Goal: Task Accomplishment & Management: Use online tool/utility

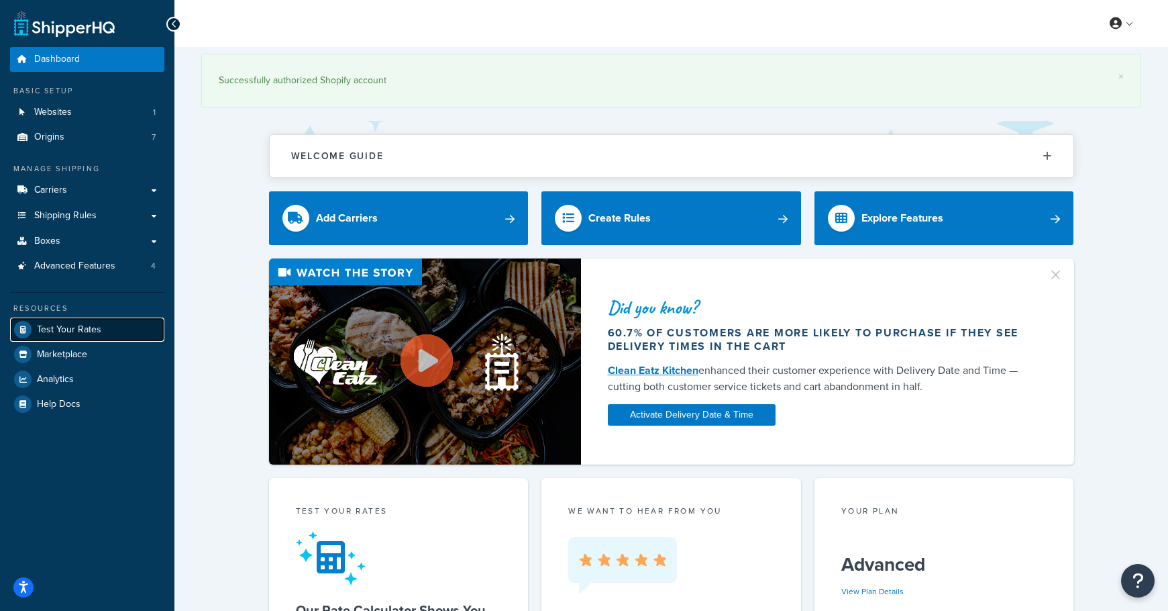
click at [91, 331] on span "Test Your Rates" at bounding box center [69, 329] width 64 height 11
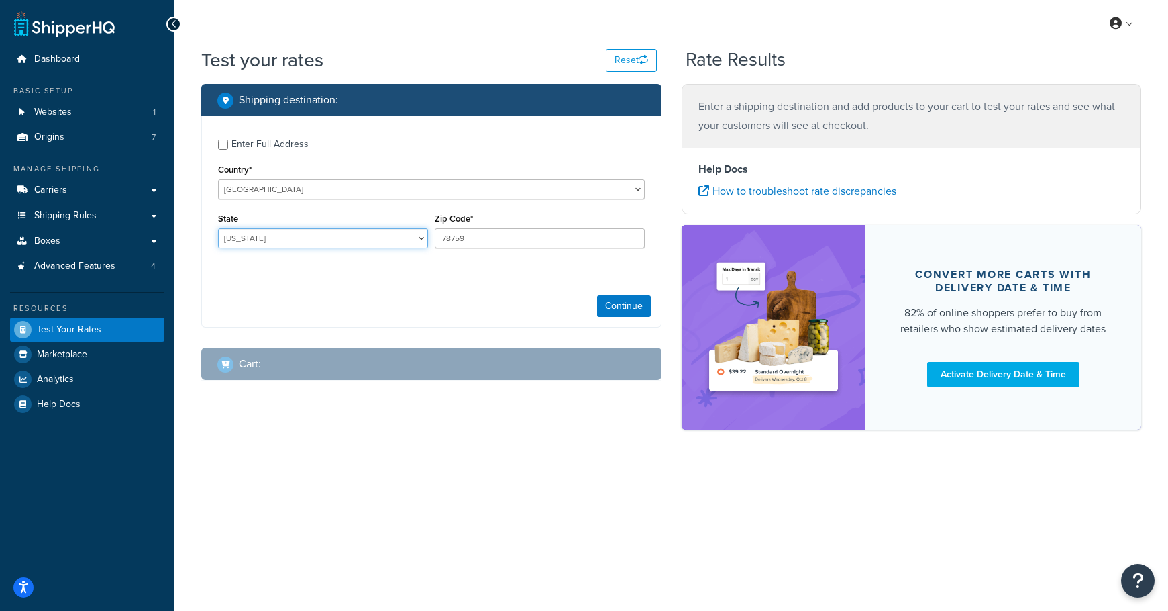
click at [333, 229] on select "Alabama Alaska American Samoa Arizona Arkansas Armed Forces Americas Armed Forc…" at bounding box center [323, 238] width 210 height 20
select select "WA"
click at [218, 229] on select "Alabama Alaska American Samoa Arizona Arkansas Armed Forces Americas Armed Forc…" at bounding box center [323, 238] width 210 height 20
click at [450, 235] on input "78759" at bounding box center [540, 238] width 210 height 20
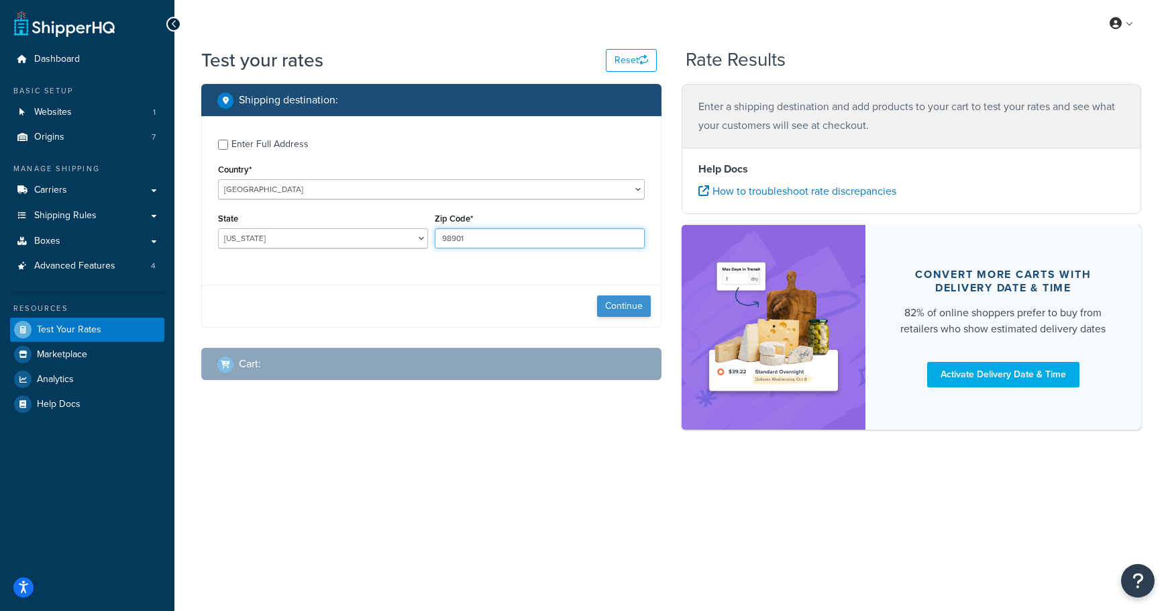
type input "98901"
click at [623, 309] on button "Continue" at bounding box center [624, 305] width 54 height 21
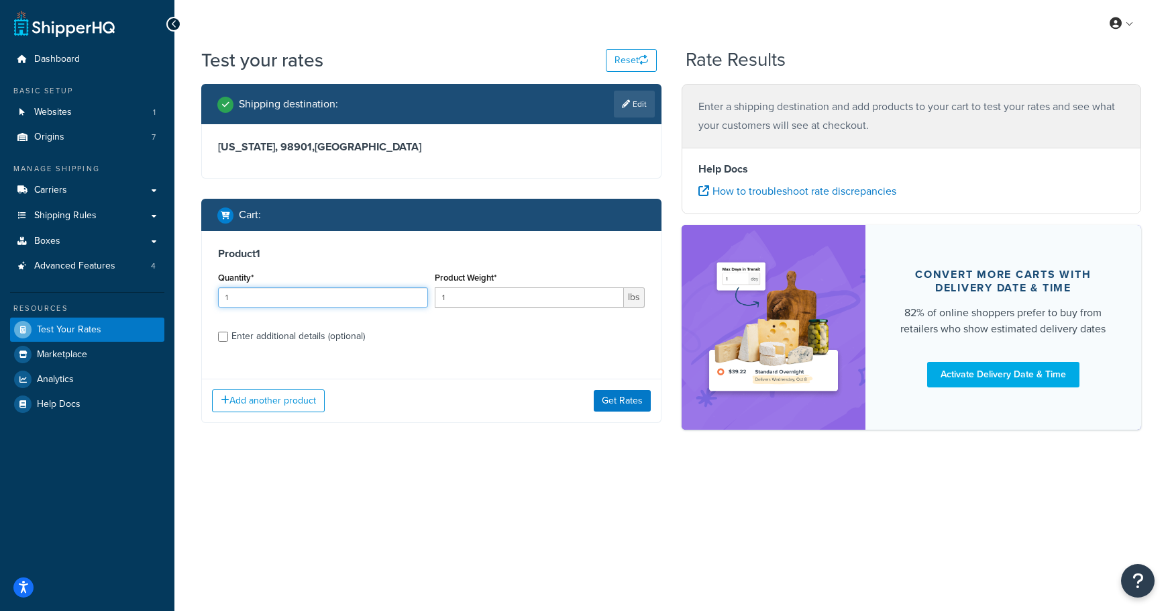
click at [262, 302] on input "1" at bounding box center [323, 297] width 210 height 20
type input "120"
type input "1.9"
click at [332, 346] on div "Product 1 Quantity* 120 Product Weight* 1.9 lbs Enter additional details (optio…" at bounding box center [431, 300] width 459 height 138
click at [325, 336] on div "Enter additional details (optional)" at bounding box center [298, 336] width 134 height 19
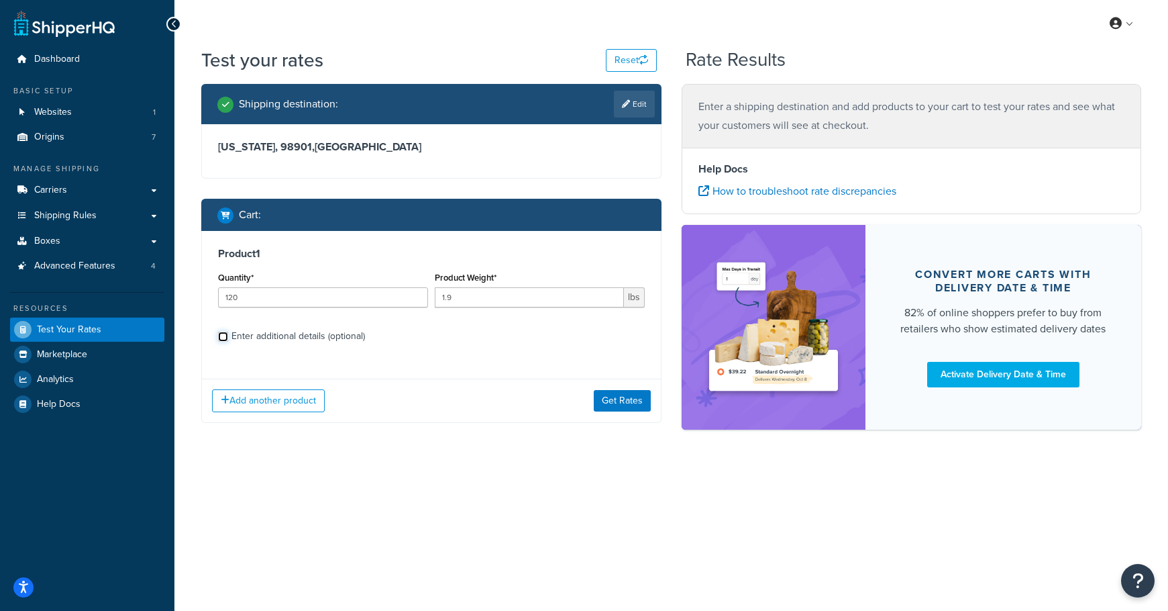
click at [228, 336] on input "Enter additional details (optional)" at bounding box center [223, 336] width 10 height 10
checkbox input "true"
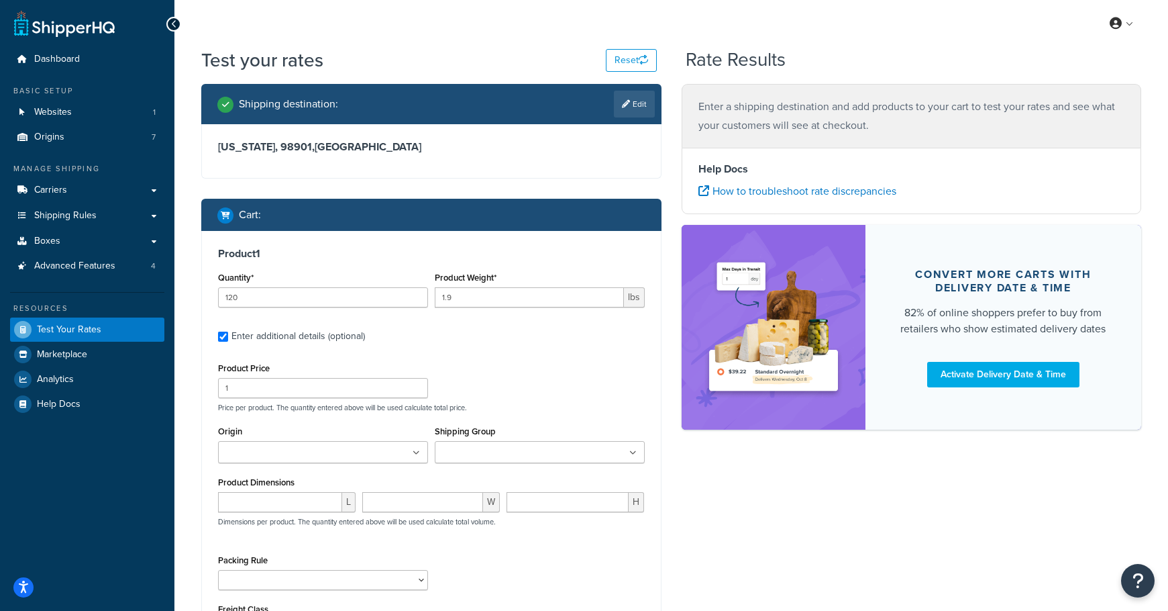
click at [330, 463] on ul at bounding box center [323, 452] width 210 height 22
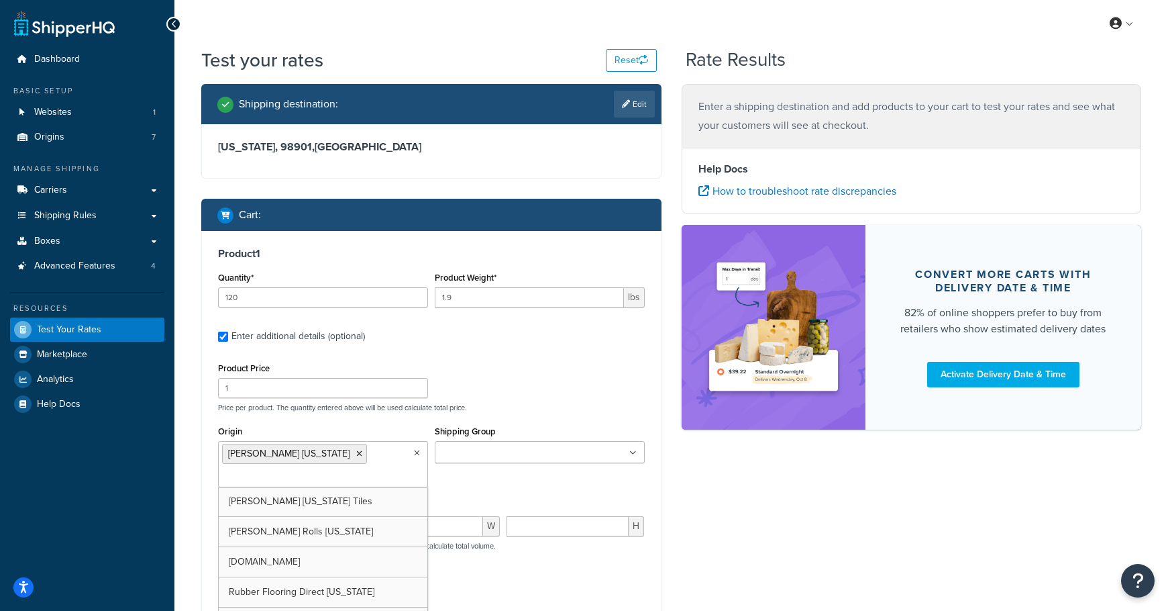
click at [444, 415] on div "Product Price 1 Price per product. The quantity entered above will be used calc…" at bounding box center [431, 511] width 427 height 305
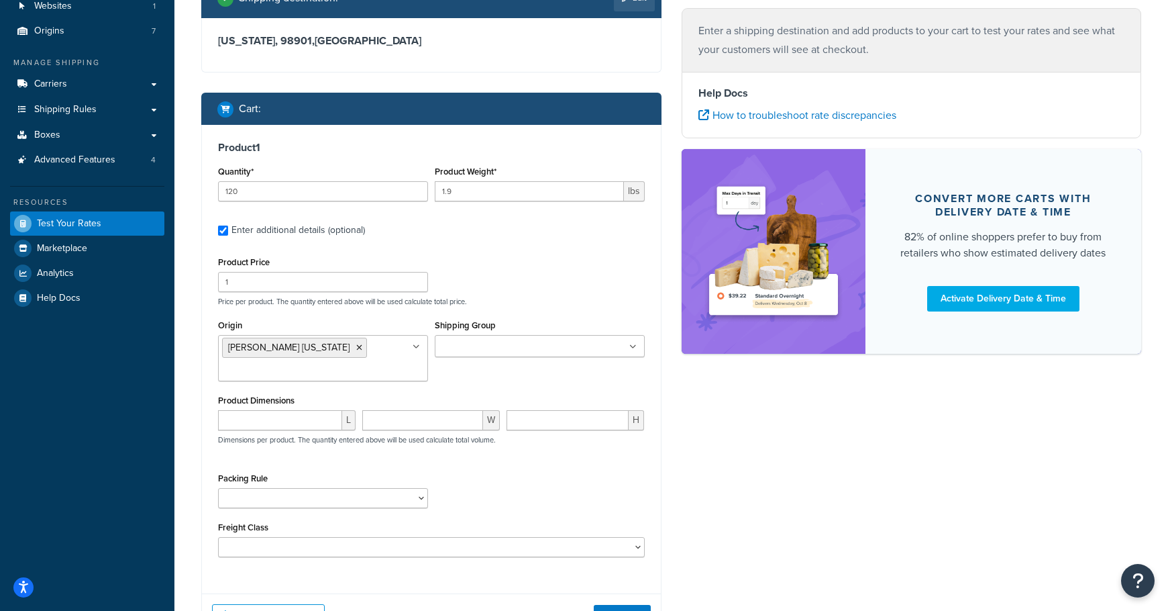
scroll to position [109, 0]
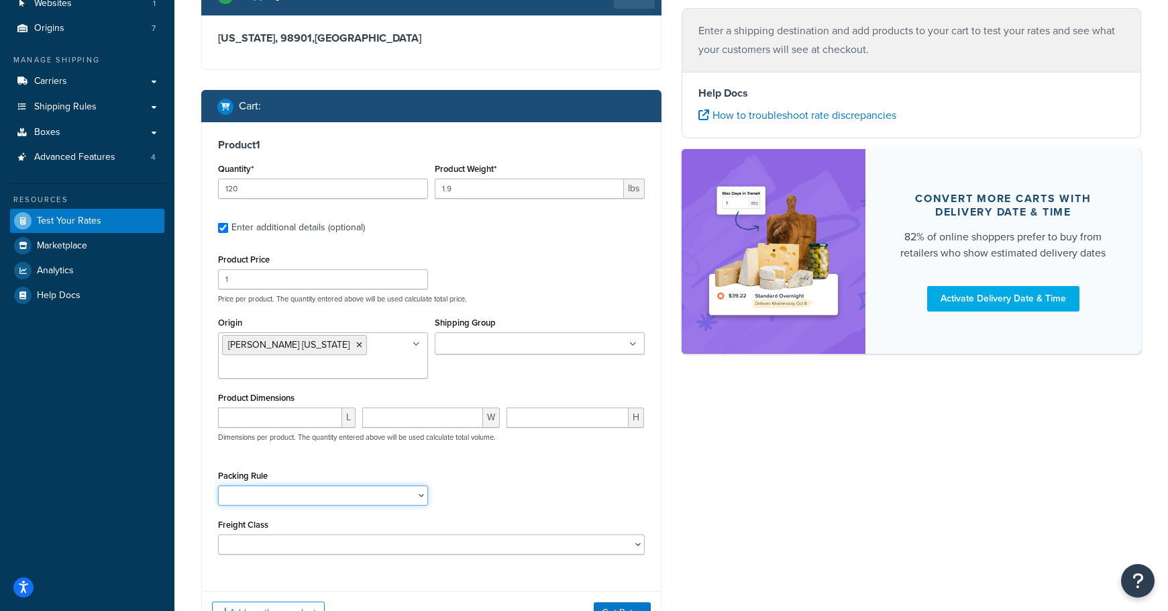
click at [308, 499] on select "18 inch Single Tiles 18 inch Tiles - Set of 6 24 Inch Tiles - 12 mm Box 24 Inch…" at bounding box center [323, 495] width 210 height 20
select select "88003"
click at [218, 486] on select "18 inch Single Tiles 18 inch Tiles - Set of 6 24 Inch Tiles - 12 mm Box 24 Inch…" at bounding box center [323, 495] width 210 height 20
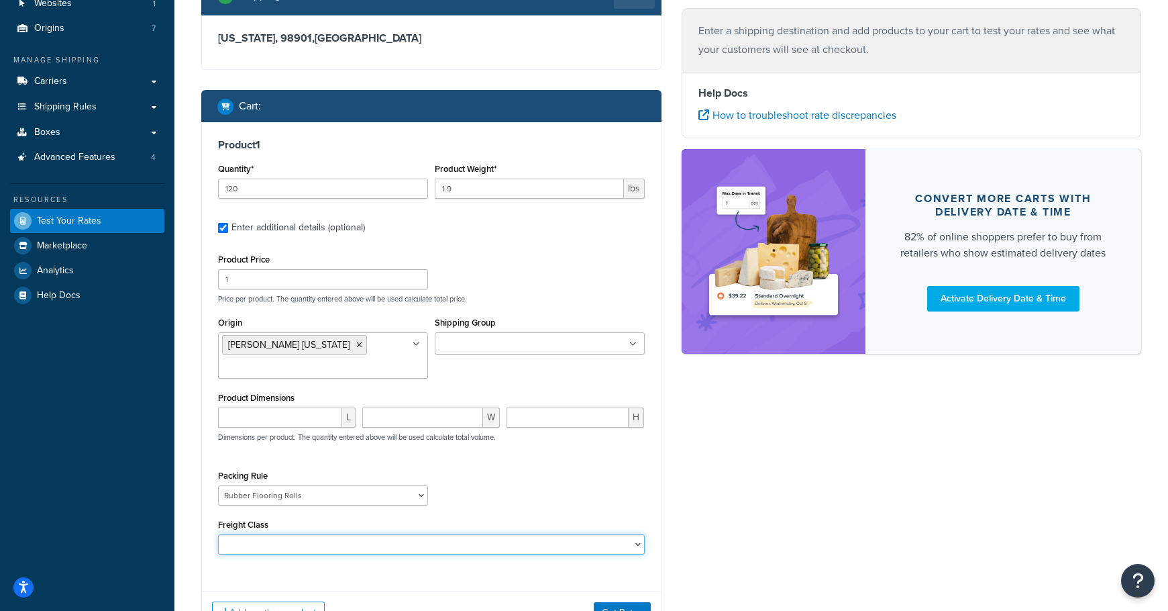
click at [347, 537] on select "50 55 60 65 70 77.5 85 92.5 100 110 125 150 175 200 250 300 400 500" at bounding box center [431, 544] width 427 height 20
select select "60"
click at [218, 535] on select "50 55 60 65 70 77.5 85 92.5 100 110 125 150 175 200 250 300 400 500" at bounding box center [431, 544] width 427 height 20
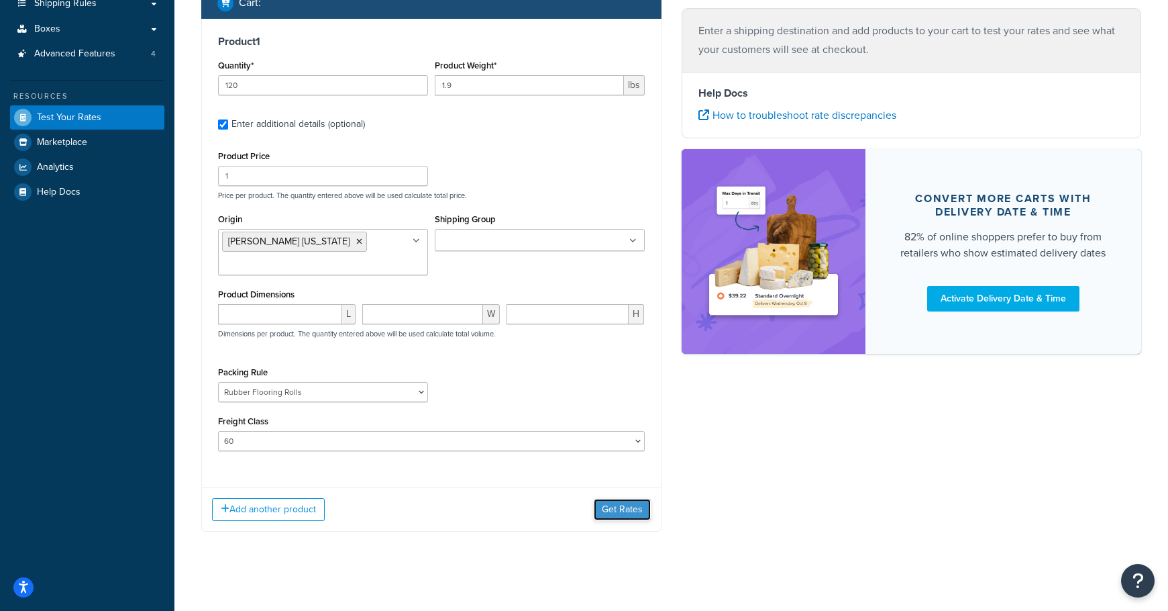
click at [615, 511] on button "Get Rates" at bounding box center [622, 509] width 57 height 21
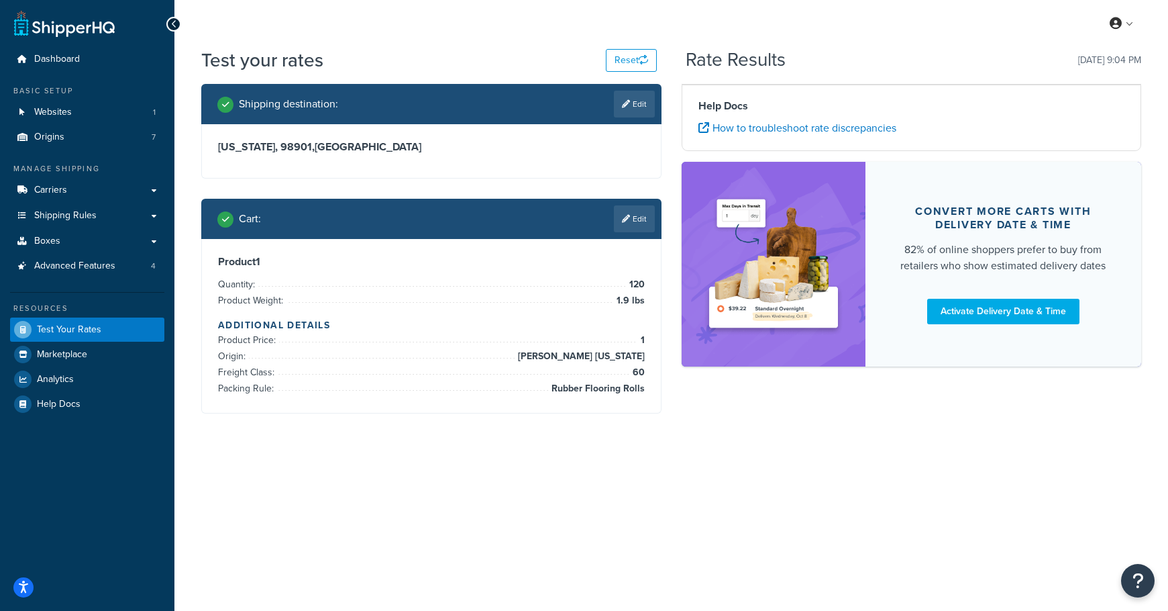
scroll to position [0, 0]
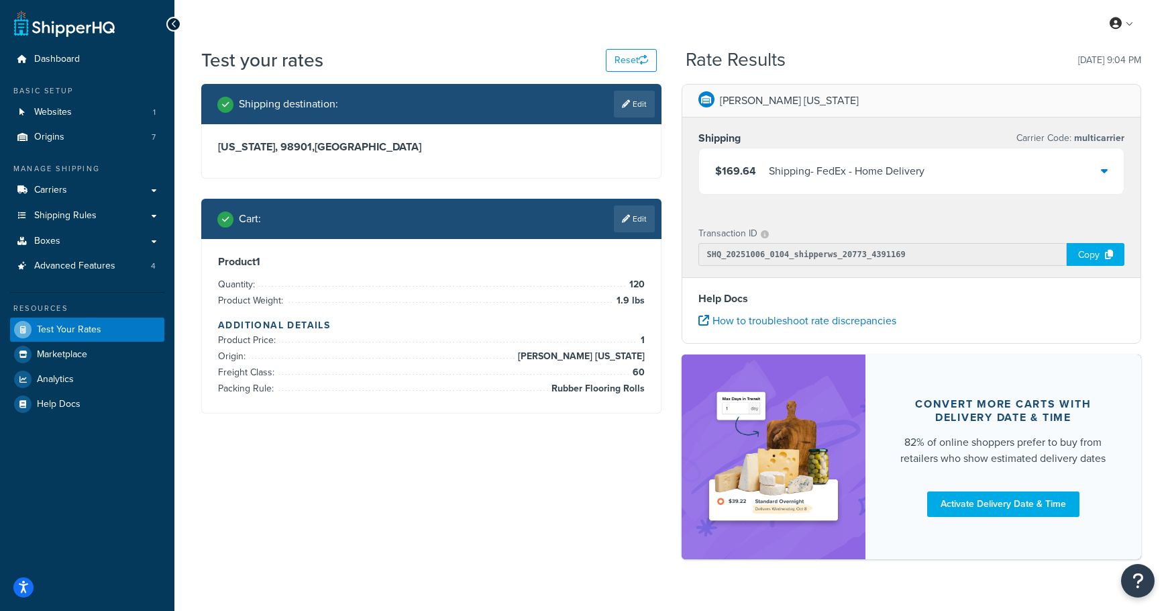
click at [399, 105] on div "Shipping destination : Edit" at bounding box center [435, 104] width 437 height 27
click at [1105, 256] on icon at bounding box center [1109, 254] width 8 height 9
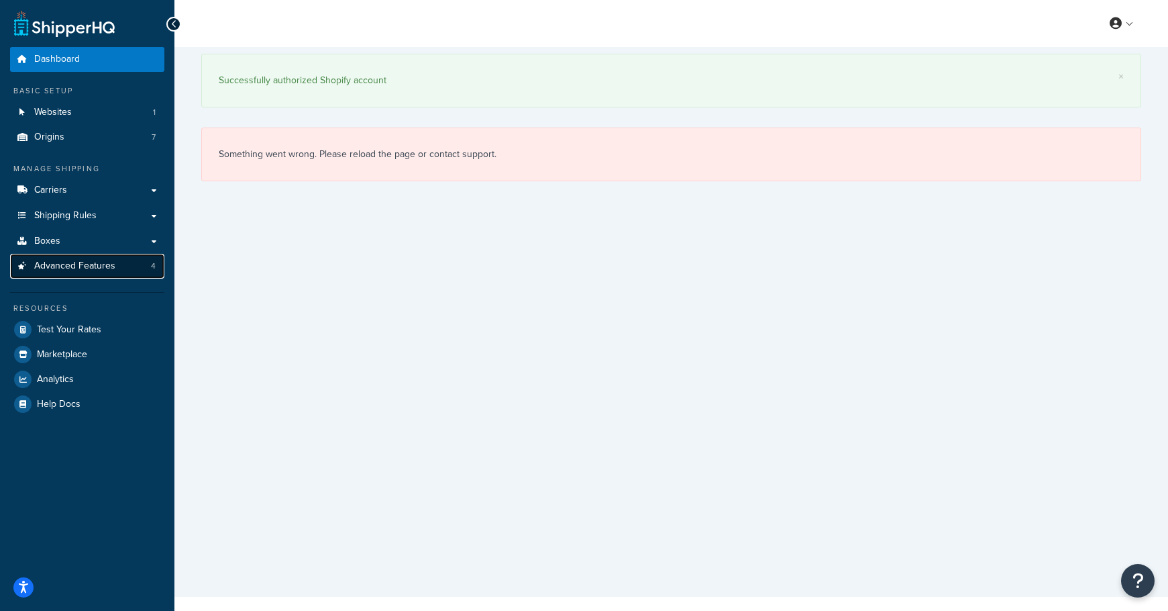
click at [155, 273] on link "Advanced Features 4" at bounding box center [87, 266] width 154 height 25
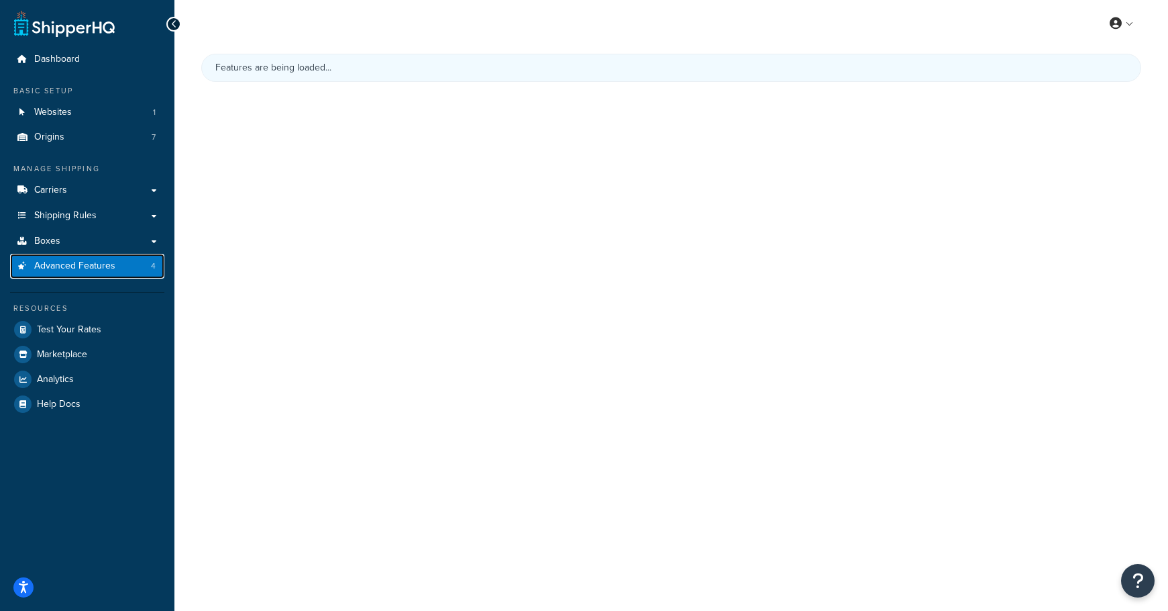
click at [153, 270] on span "4" at bounding box center [153, 265] width 5 height 11
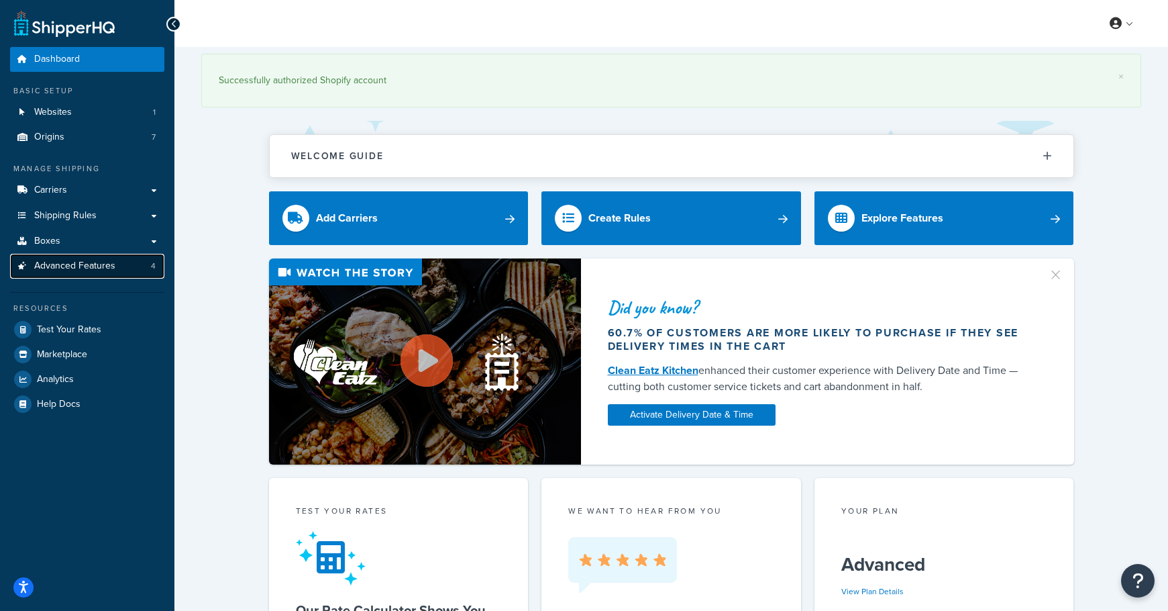
click at [147, 266] on link "Advanced Features 4" at bounding box center [87, 266] width 154 height 25
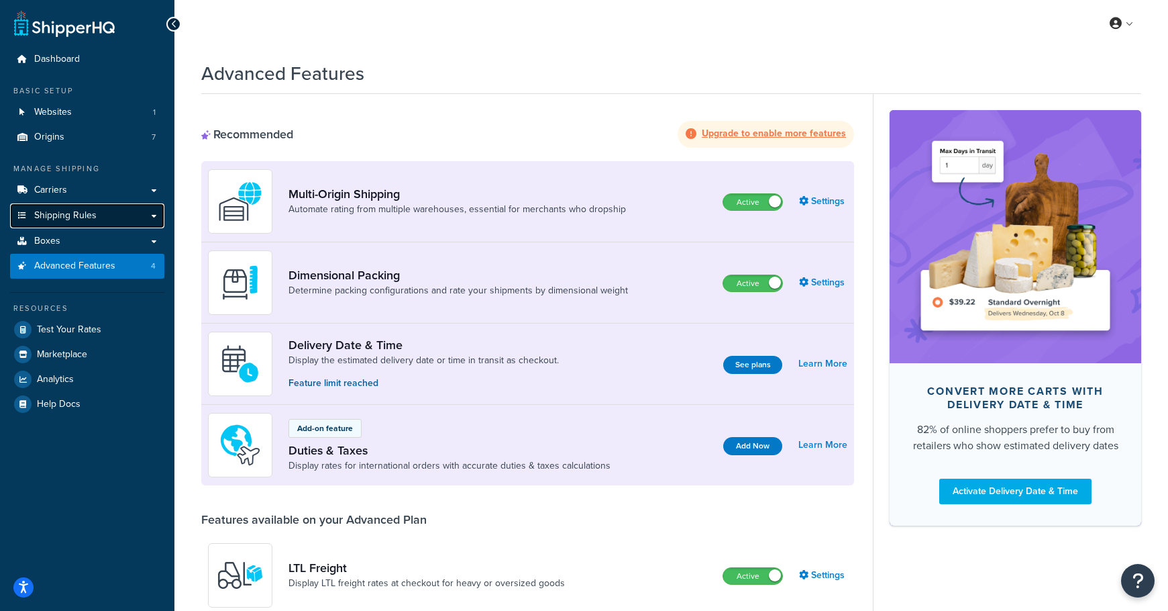
click at [153, 217] on link "Shipping Rules" at bounding box center [87, 215] width 154 height 25
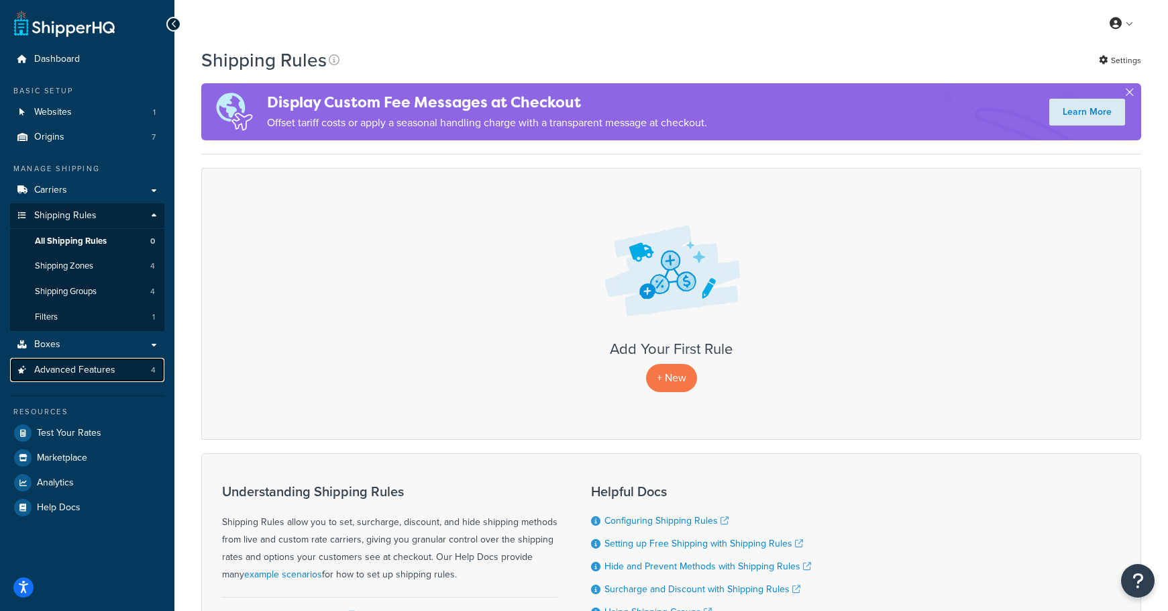
click at [119, 366] on link "Advanced Features 4" at bounding box center [87, 370] width 154 height 25
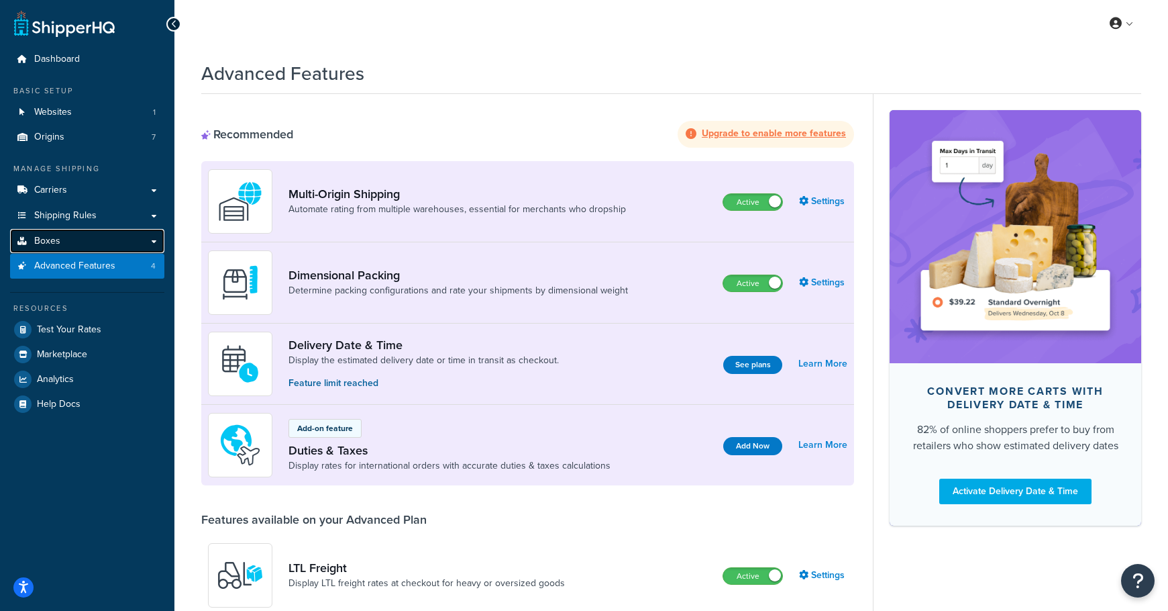
click at [144, 246] on link "Boxes" at bounding box center [87, 241] width 154 height 25
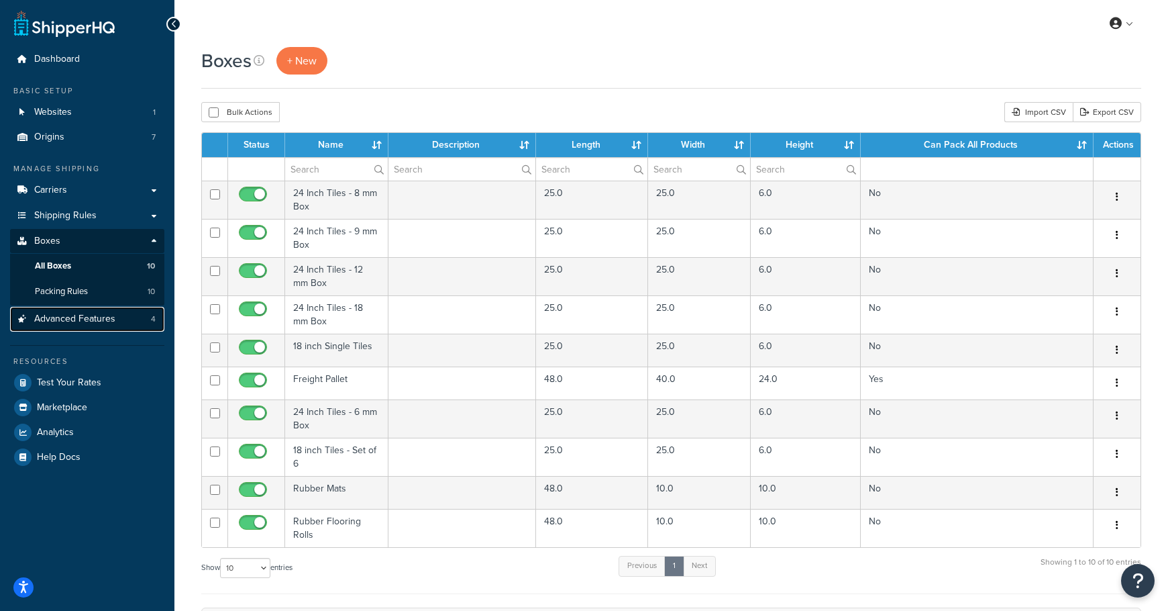
click at [136, 318] on link "Advanced Features 4" at bounding box center [87, 319] width 154 height 25
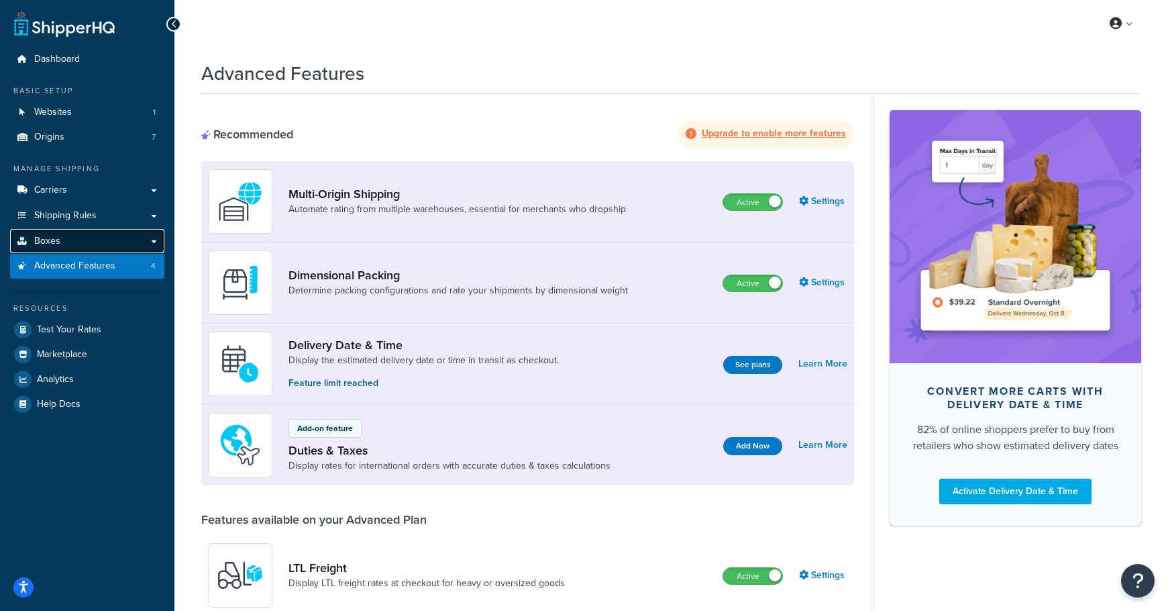
click at [155, 236] on link "Boxes" at bounding box center [87, 241] width 154 height 25
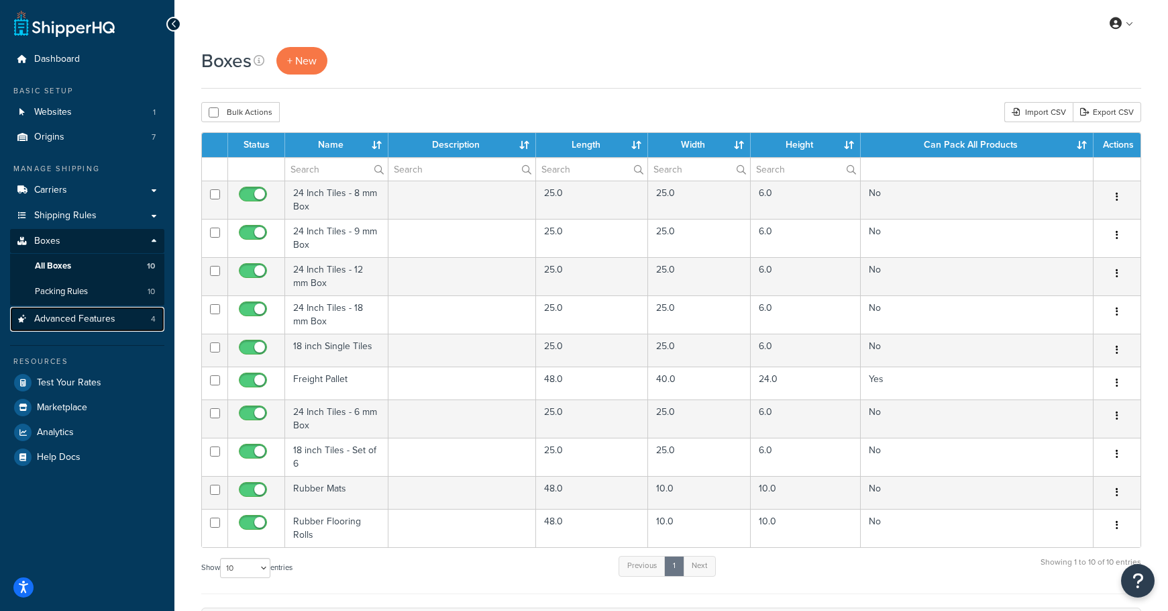
click at [138, 317] on link "Advanced Features 4" at bounding box center [87, 319] width 154 height 25
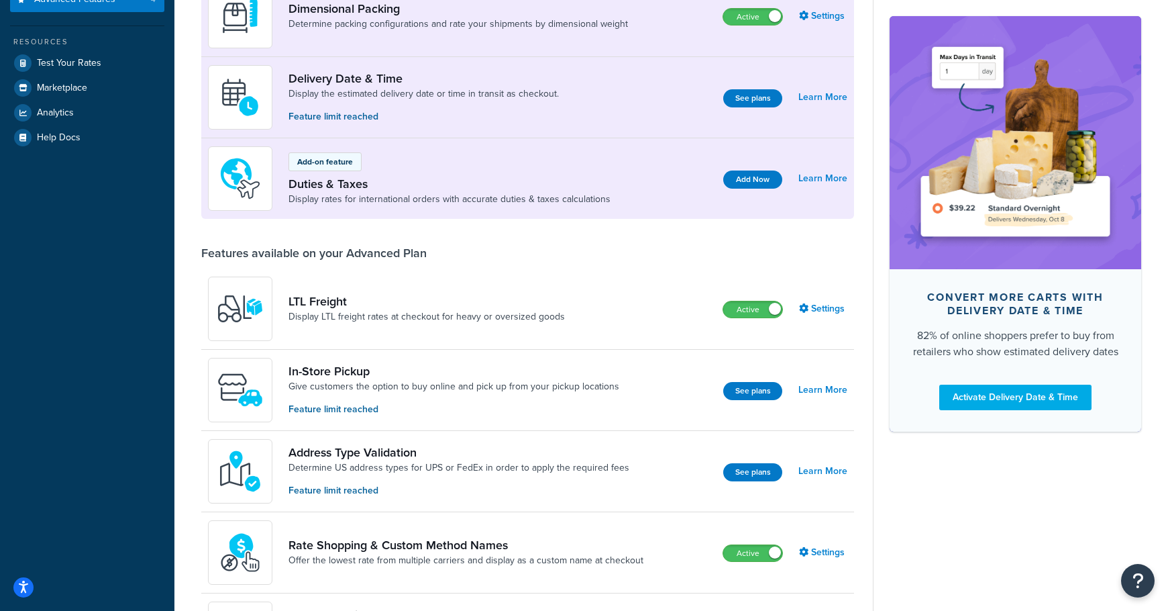
scroll to position [310, 0]
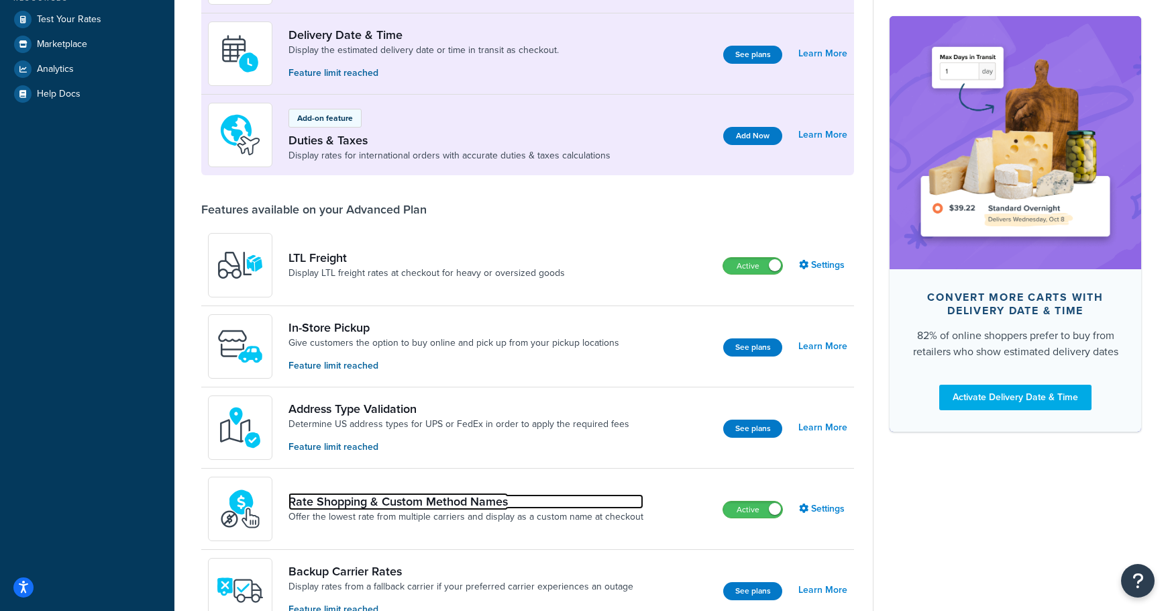
click at [402, 498] on link "Rate Shopping & Custom Method Names" at bounding box center [466, 501] width 355 height 15
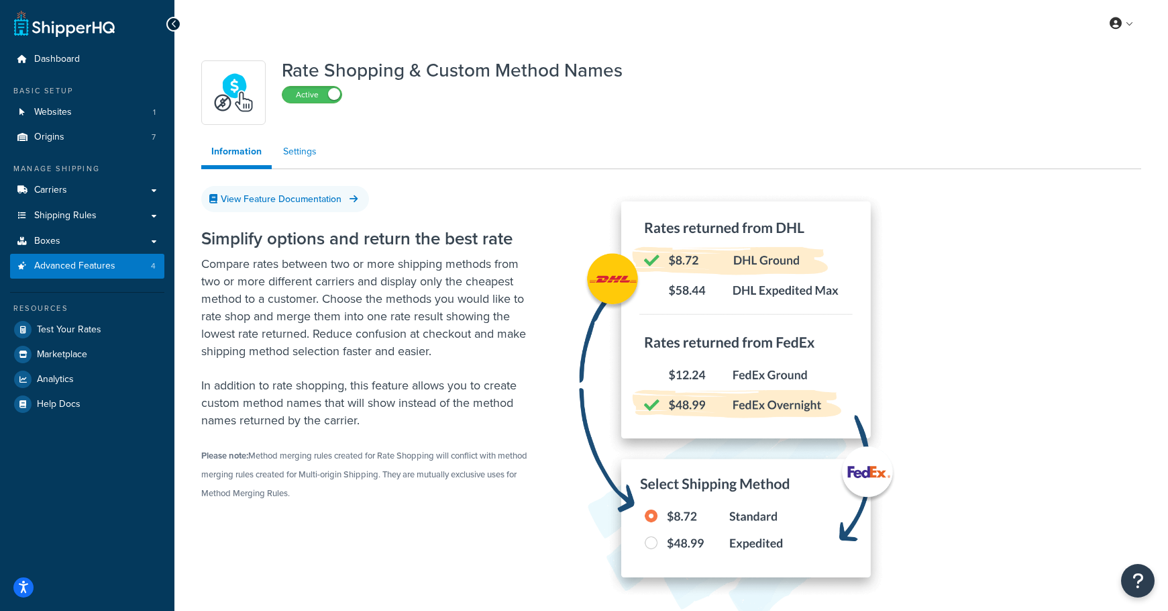
click at [283, 154] on link "Settings" at bounding box center [300, 151] width 54 height 27
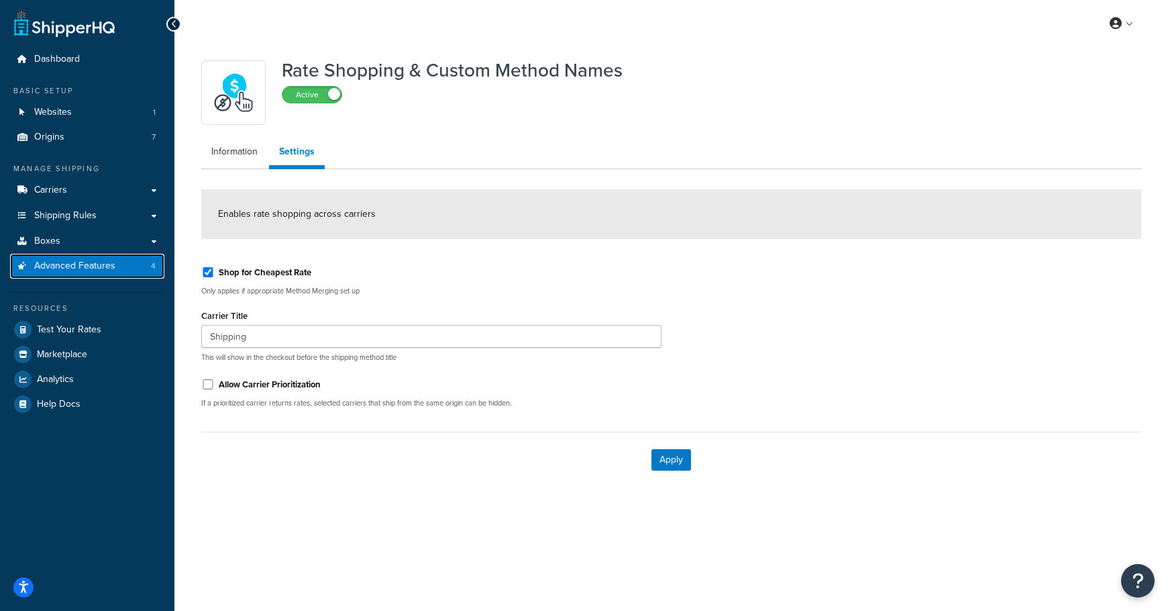
click at [156, 272] on link "Advanced Features 4" at bounding box center [87, 266] width 154 height 25
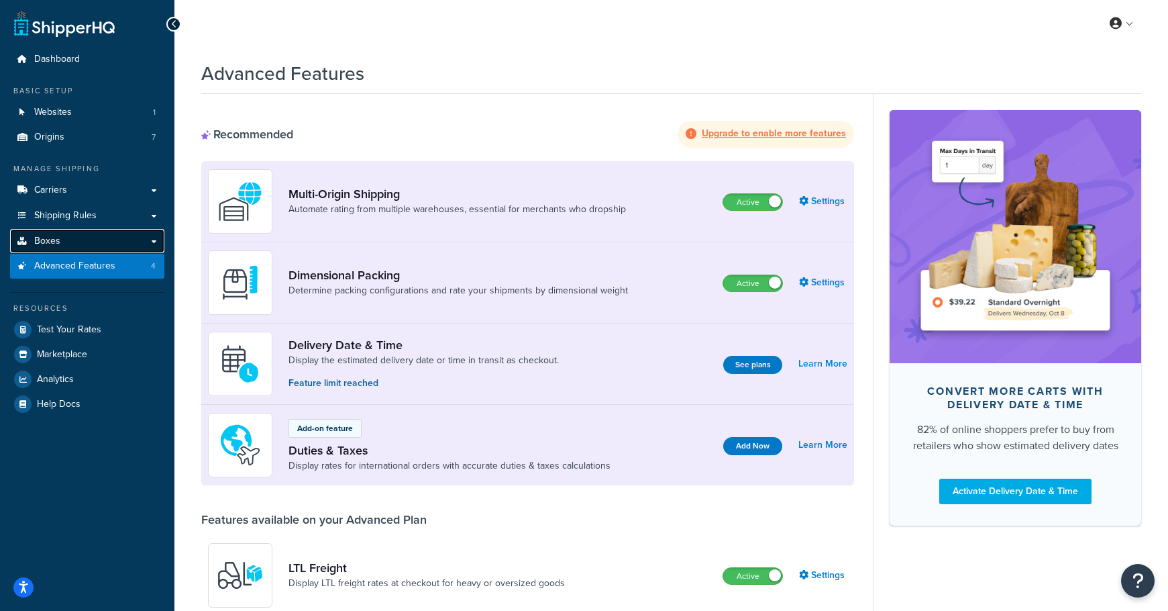
click at [154, 241] on link "Boxes" at bounding box center [87, 241] width 154 height 25
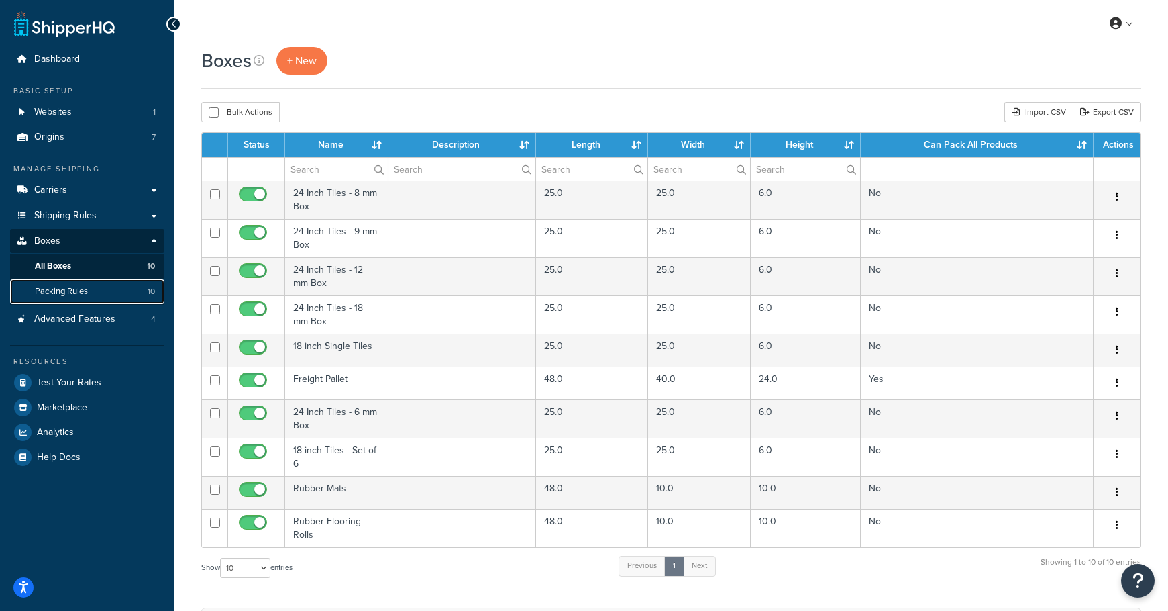
click at [136, 287] on link "Packing Rules 10" at bounding box center [87, 291] width 154 height 25
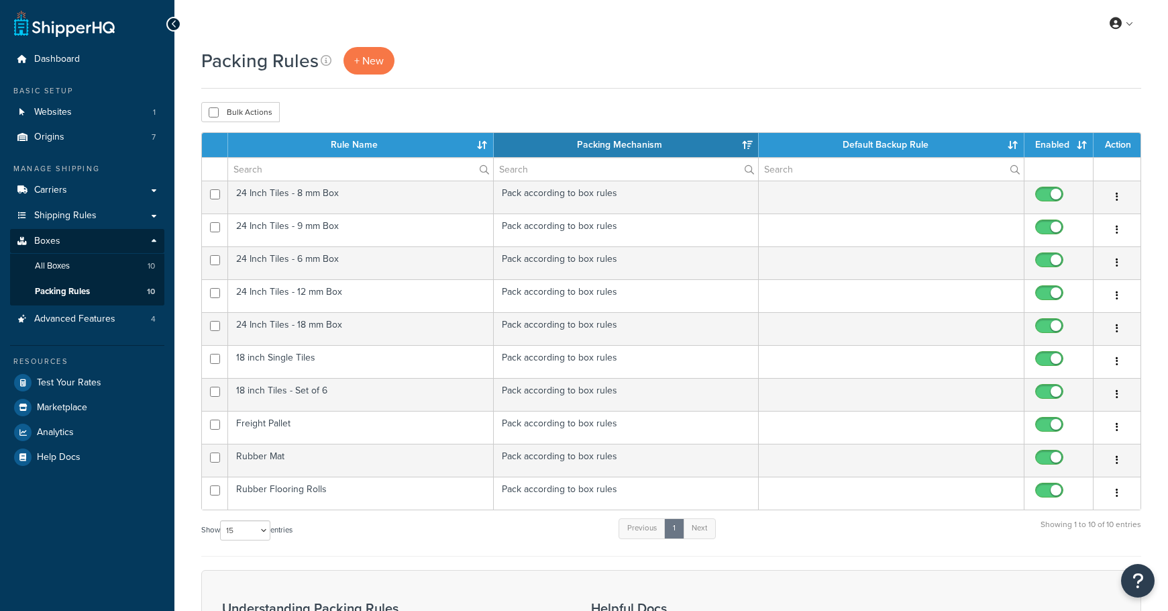
select select "15"
click at [162, 219] on link "Shipping Rules" at bounding box center [87, 215] width 154 height 25
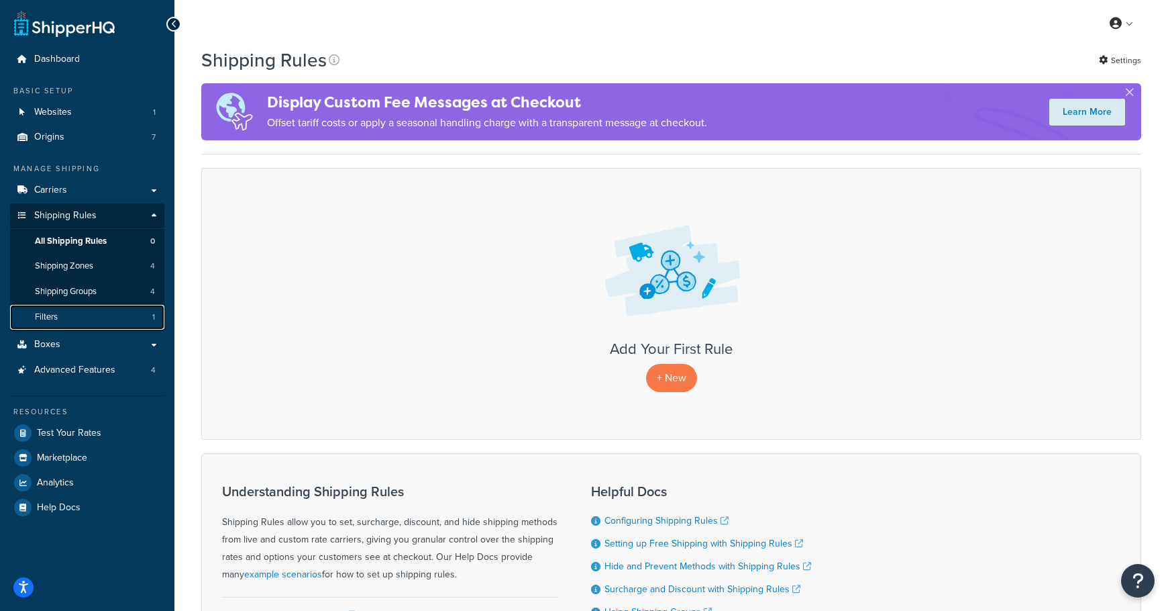
click at [140, 316] on link "Filters 1" at bounding box center [87, 317] width 154 height 25
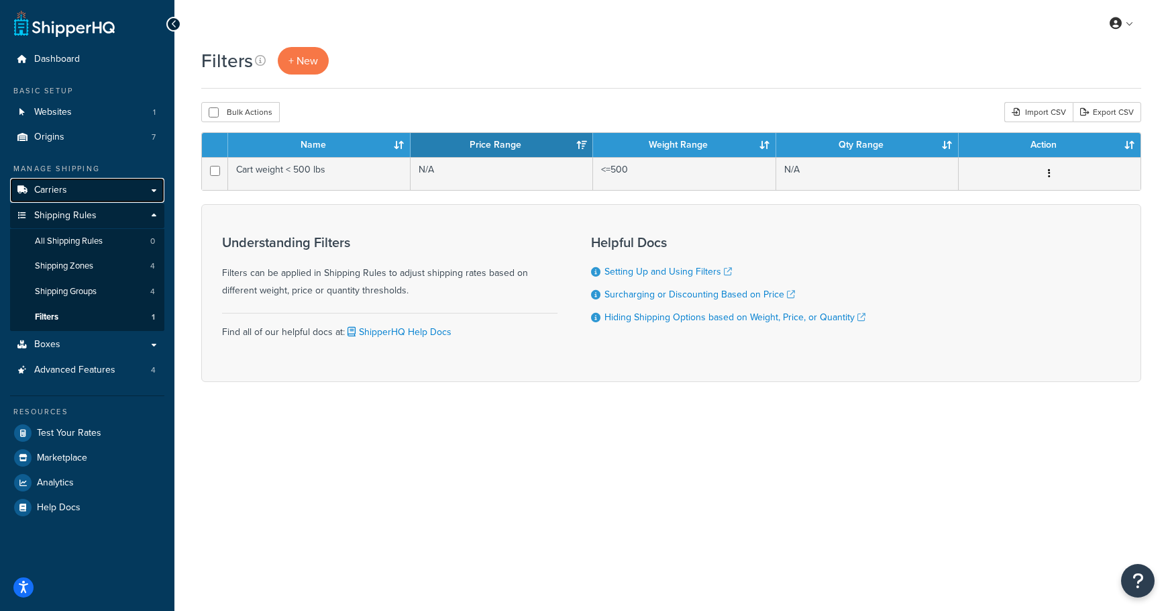
click at [154, 196] on link "Carriers" at bounding box center [87, 190] width 154 height 25
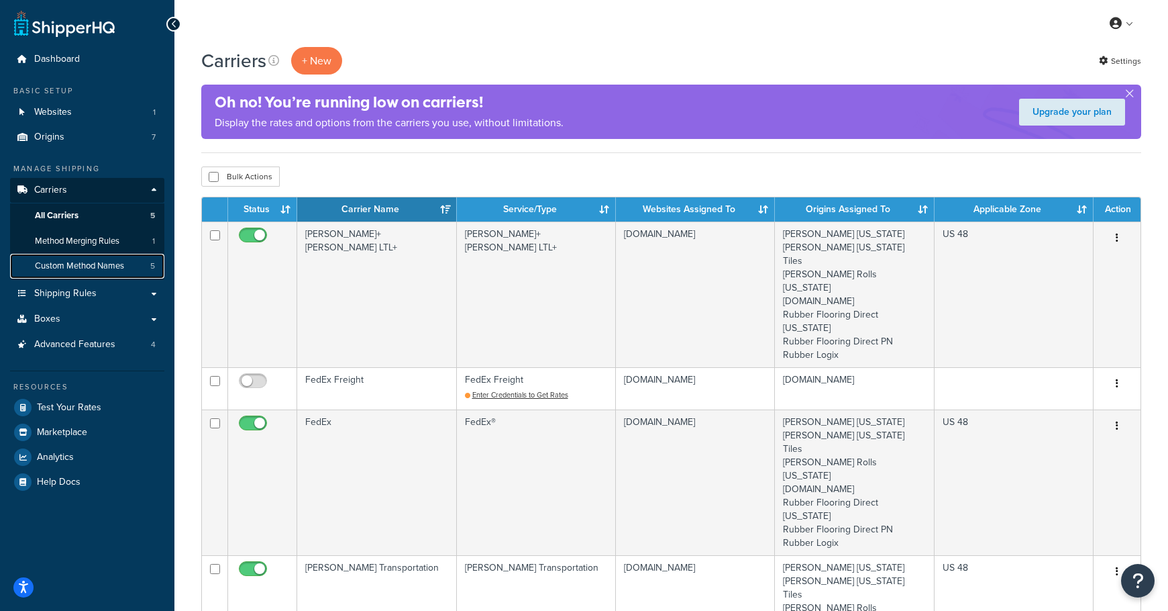
click at [129, 271] on link "Custom Method Names 5" at bounding box center [87, 266] width 154 height 25
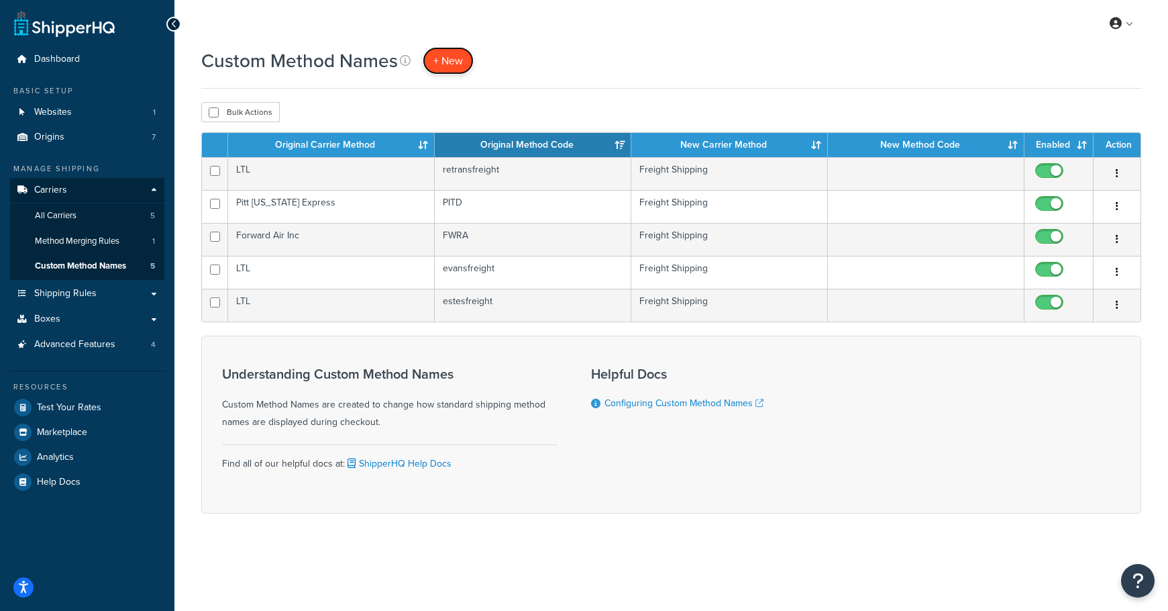
click at [453, 62] on span "+ New" at bounding box center [448, 60] width 30 height 15
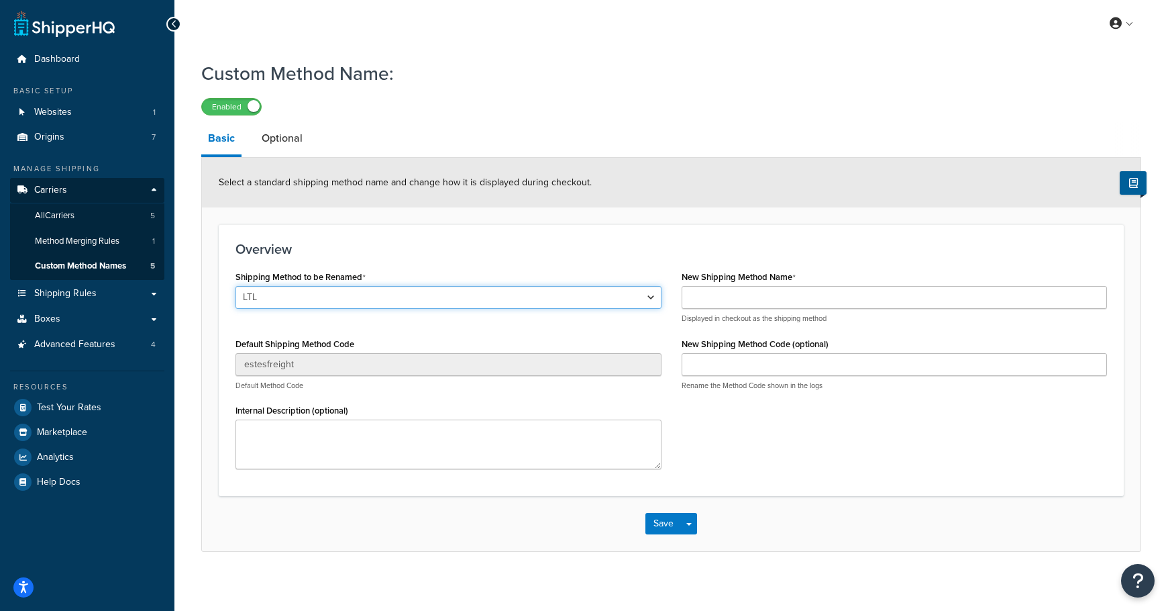
click at [297, 302] on select "LTL LTL Cross Country Freight Solutions XPO Logistics Central Transport Interna…" at bounding box center [449, 297] width 426 height 23
select select "714100"
click at [236, 287] on select "LTL LTL Cross Country Freight Solutions XPO Logistics Central Transport Interna…" at bounding box center [449, 297] width 426 height 23
type input "FWRA"
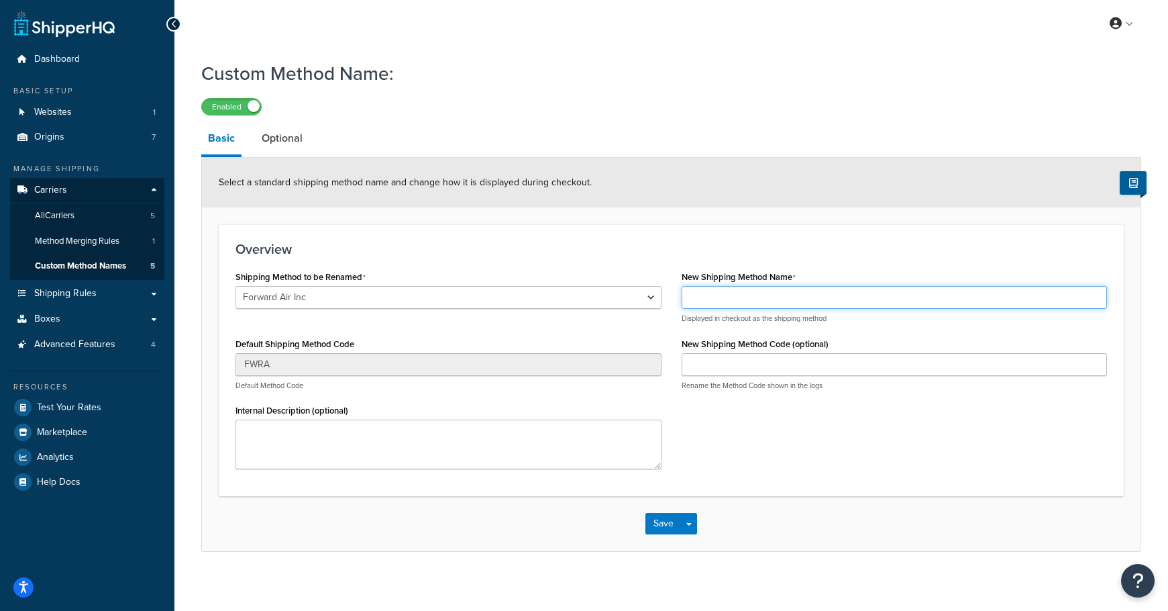
click at [683, 309] on input "New Shipping Method Name" at bounding box center [895, 297] width 426 height 23
type input "Freight Shipping"
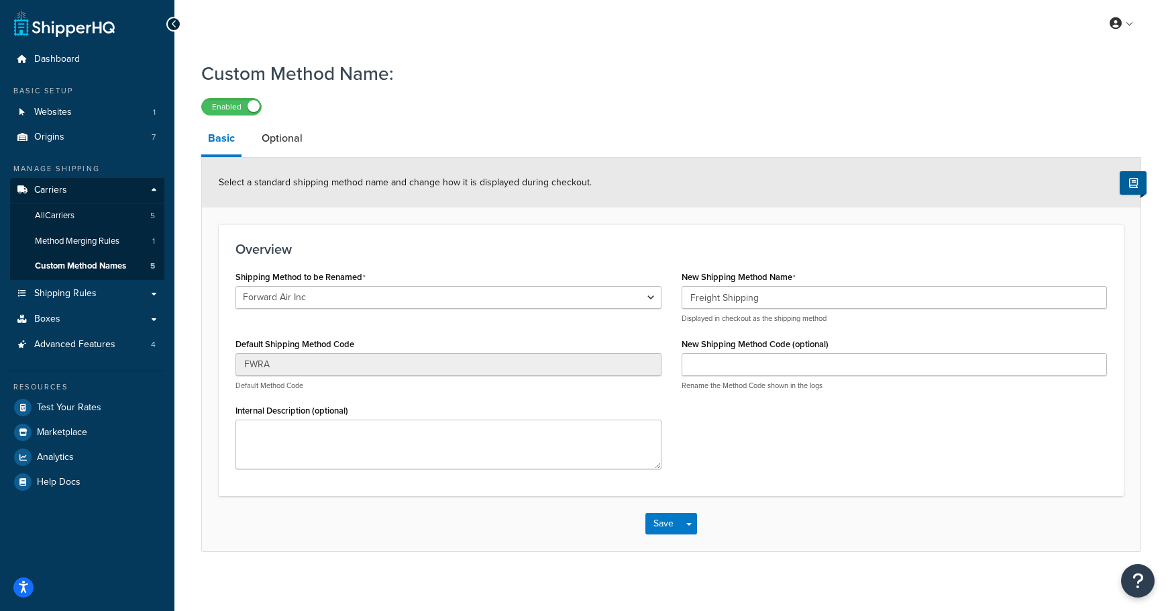
click at [692, 417] on div "Shipping Method to be Renamed LTL LTL Cross Country Freight Solutions XPO Logis…" at bounding box center [671, 373] width 892 height 212
click at [678, 518] on button "Save" at bounding box center [663, 523] width 36 height 21
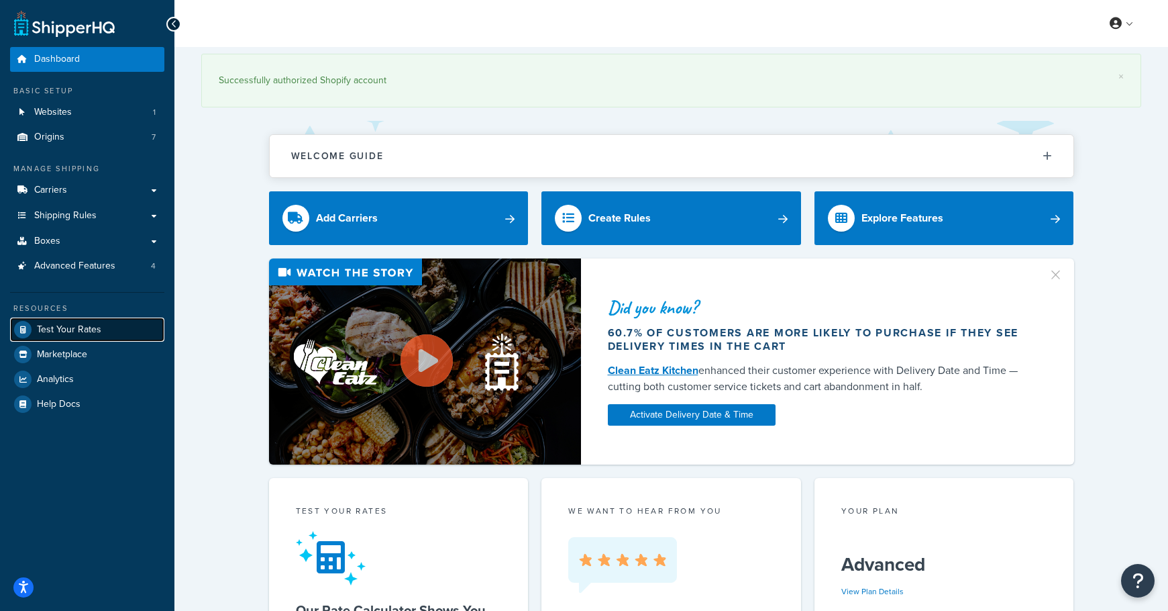
click at [77, 326] on span "Test Your Rates" at bounding box center [69, 329] width 64 height 11
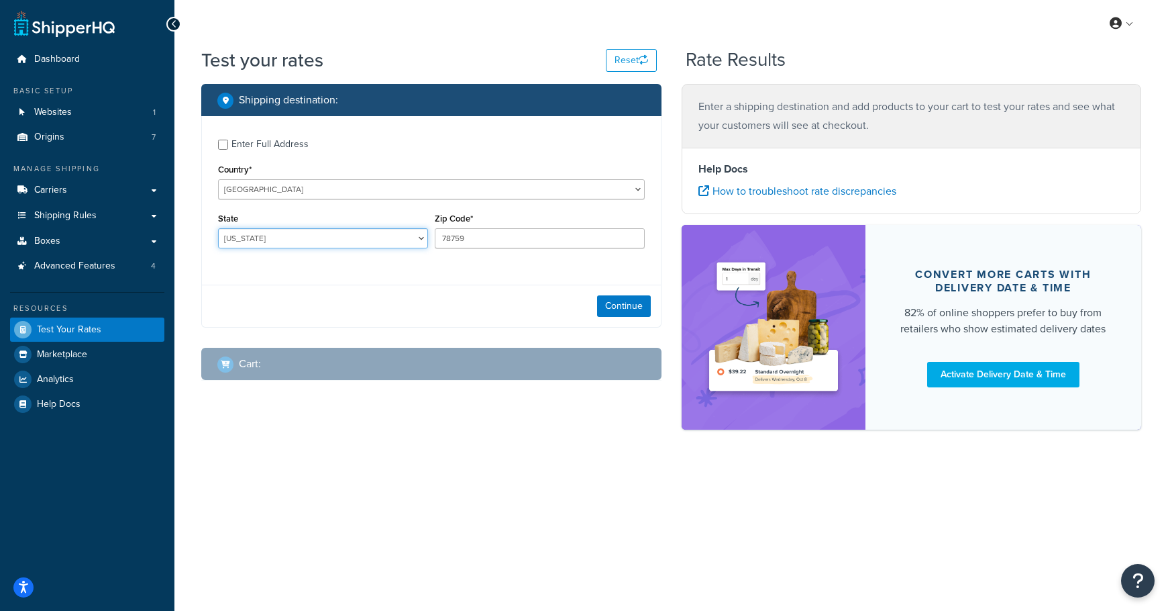
click at [282, 240] on select "[US_STATE] [US_STATE] [US_STATE] [US_STATE] [US_STATE] Armed Forces Americas Ar…" at bounding box center [323, 238] width 210 height 20
select select "WA"
click at [218, 229] on select "[US_STATE] [US_STATE] [US_STATE] [US_STATE] [US_STATE] Armed Forces Americas Ar…" at bounding box center [323, 238] width 210 height 20
click at [441, 231] on input "78759" at bounding box center [540, 238] width 210 height 20
click at [442, 231] on input "78759" at bounding box center [540, 238] width 210 height 20
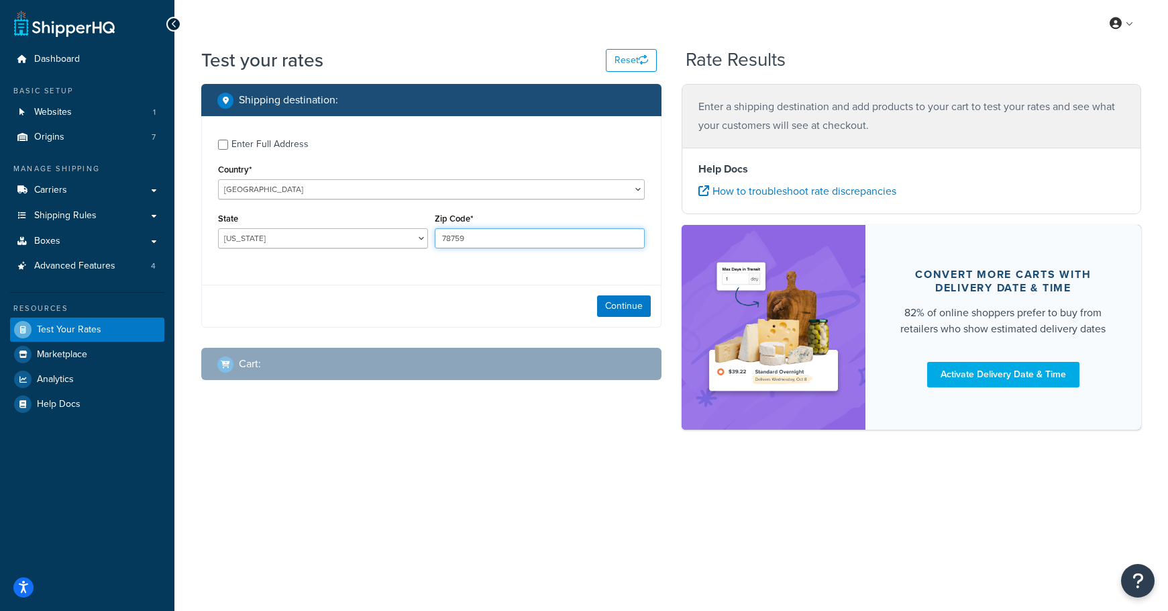
paste input "98087"
type input "98087"
click at [623, 308] on button "Continue" at bounding box center [624, 305] width 54 height 21
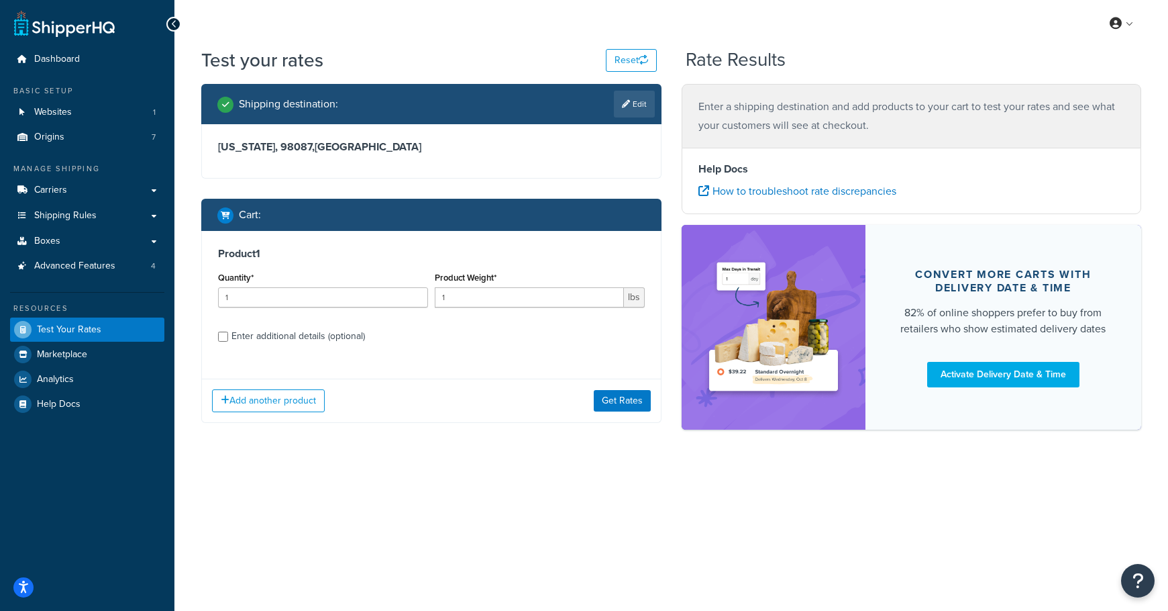
click at [260, 285] on div "Quantity* 1" at bounding box center [323, 287] width 210 height 39
click at [252, 295] on input "1" at bounding box center [323, 297] width 210 height 20
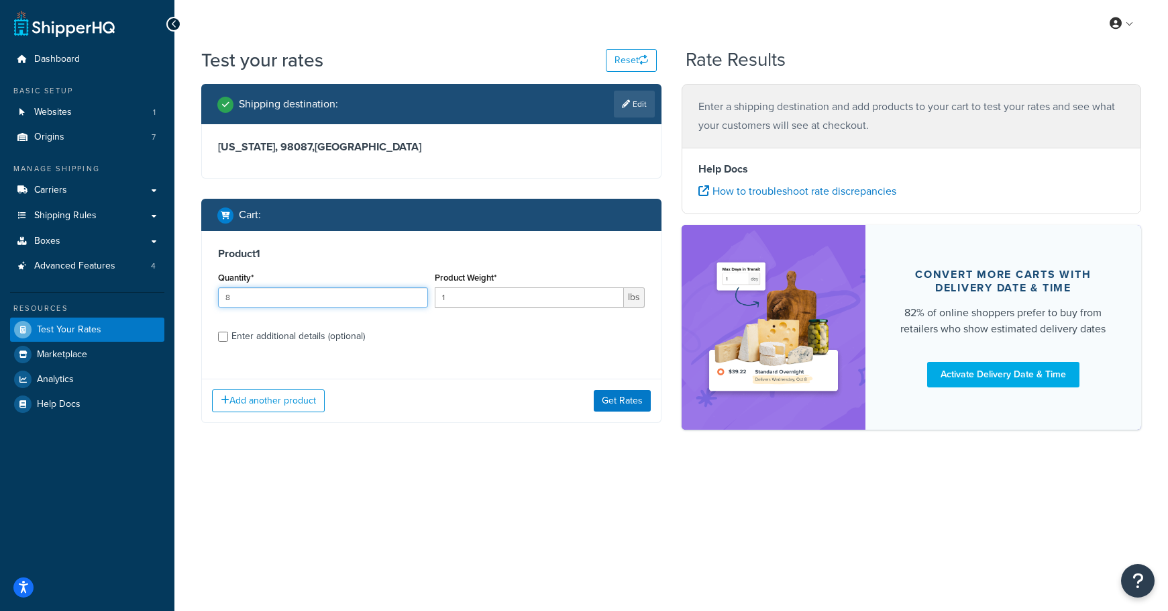
type input "8"
click at [439, 296] on input "1" at bounding box center [529, 297] width 189 height 20
click at [440, 296] on input "1" at bounding box center [529, 297] width 189 height 20
type input "8"
click at [297, 335] on div "Enter additional details (optional)" at bounding box center [298, 336] width 134 height 19
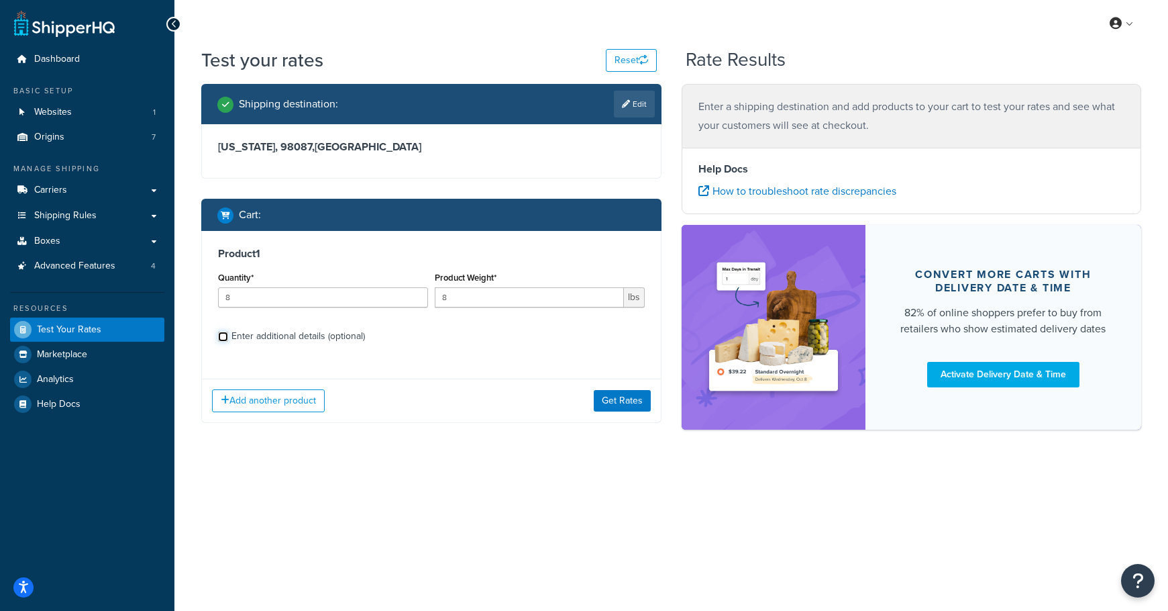
click at [228, 335] on input "Enter additional details (optional)" at bounding box center [223, 336] width 10 height 10
checkbox input "true"
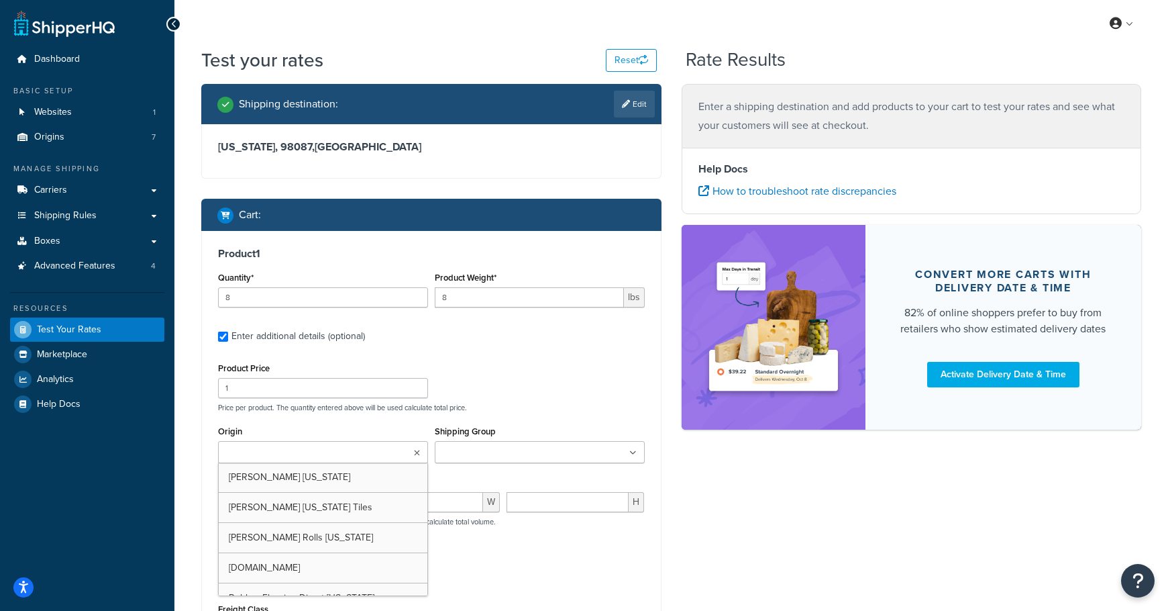
click at [305, 448] on input "Origin" at bounding box center [281, 453] width 119 height 15
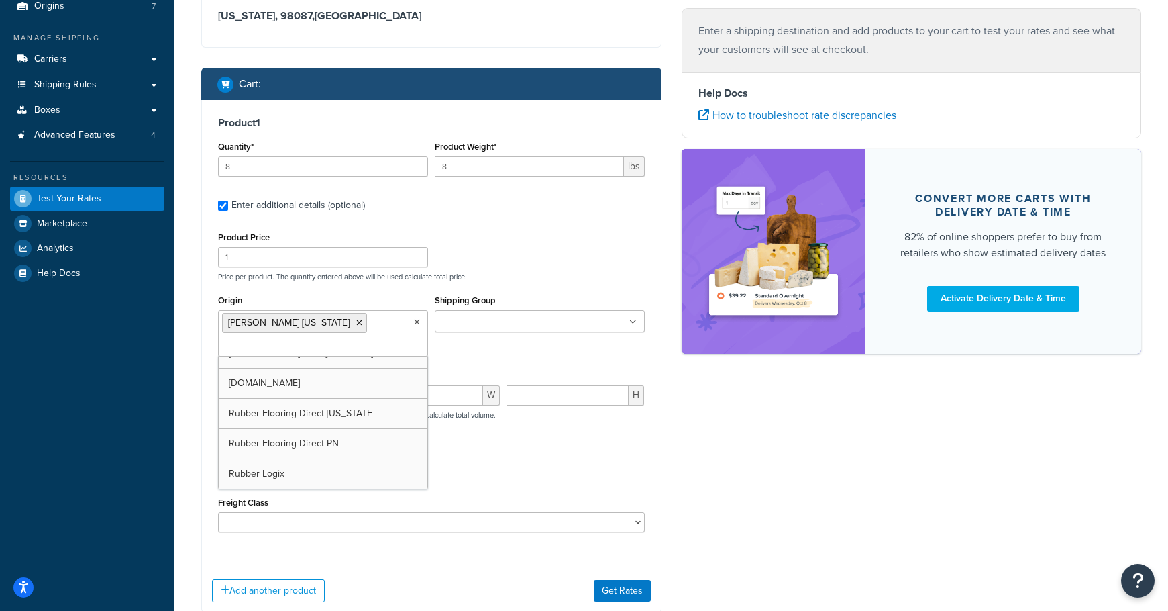
scroll to position [159, 0]
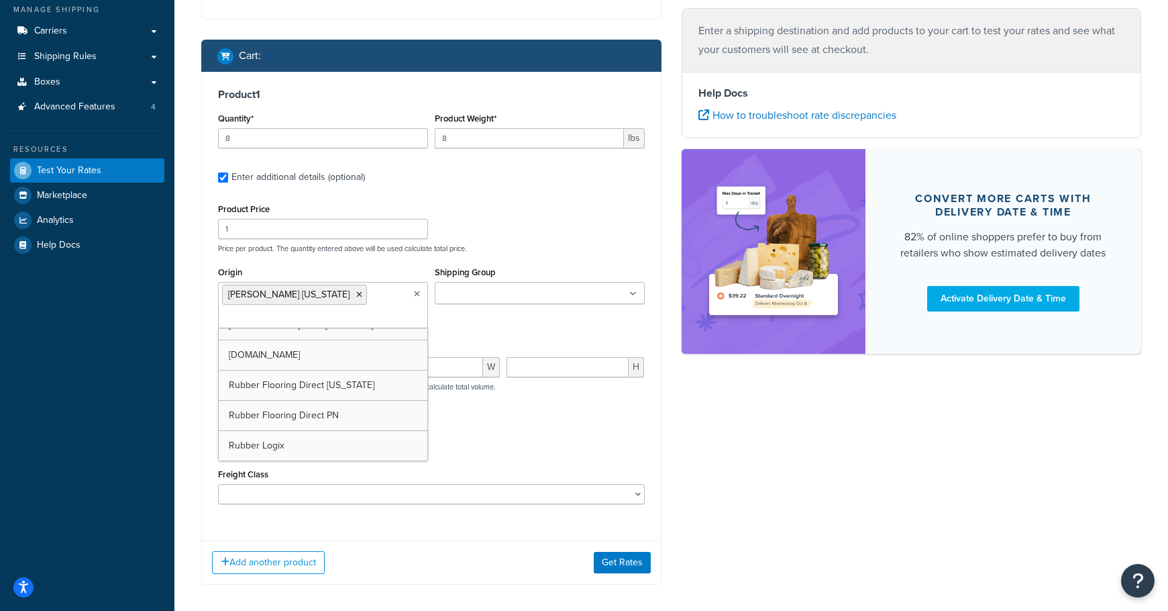
click at [503, 338] on div "Product Dimensions L W H Dimensions per product. The quantity entered above wil…" at bounding box center [431, 372] width 427 height 68
click at [302, 451] on select "18 inch Single Tiles 18 inch Tiles - Set of 6 24 Inch Tiles - 12 mm Box 24 Inch…" at bounding box center [323, 445] width 210 height 20
select select "87013"
click at [218, 436] on select "18 inch Single Tiles 18 inch Tiles - Set of 6 24 Inch Tiles - 12 mm Box 24 Inch…" at bounding box center [323, 445] width 210 height 20
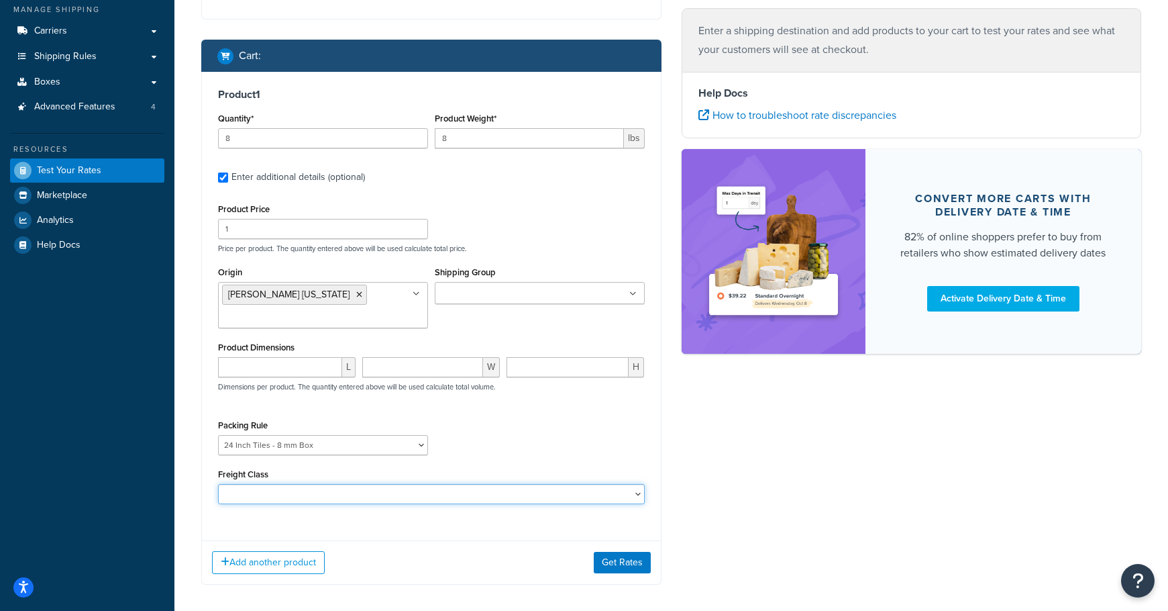
click at [295, 498] on select "50 55 60 65 70 77.5 85 92.5 100 110 125 150 175 200 250 300 400 500" at bounding box center [431, 494] width 427 height 20
select select "60"
click at [218, 485] on select "50 55 60 65 70 77.5 85 92.5 100 110 125 150 175 200 250 300 400 500" at bounding box center [431, 494] width 427 height 20
click at [476, 449] on div "Packing Rule 18 inch Single Tiles 18 inch Tiles - Set of 6 24 Inch Tiles - 12 m…" at bounding box center [431, 440] width 433 height 49
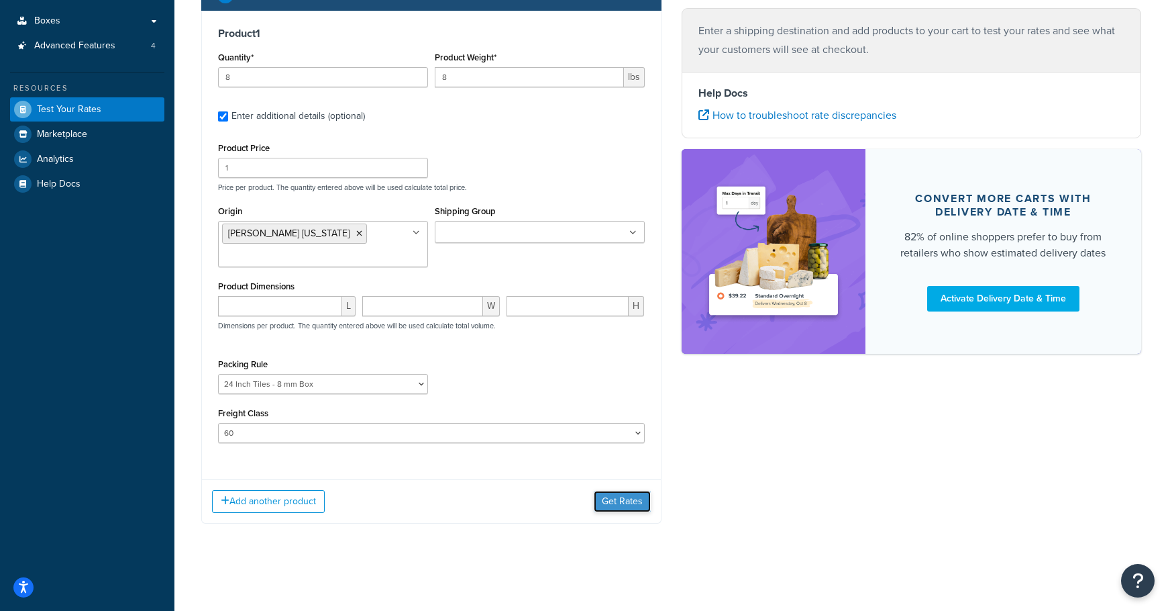
click at [622, 503] on button "Get Rates" at bounding box center [622, 500] width 57 height 21
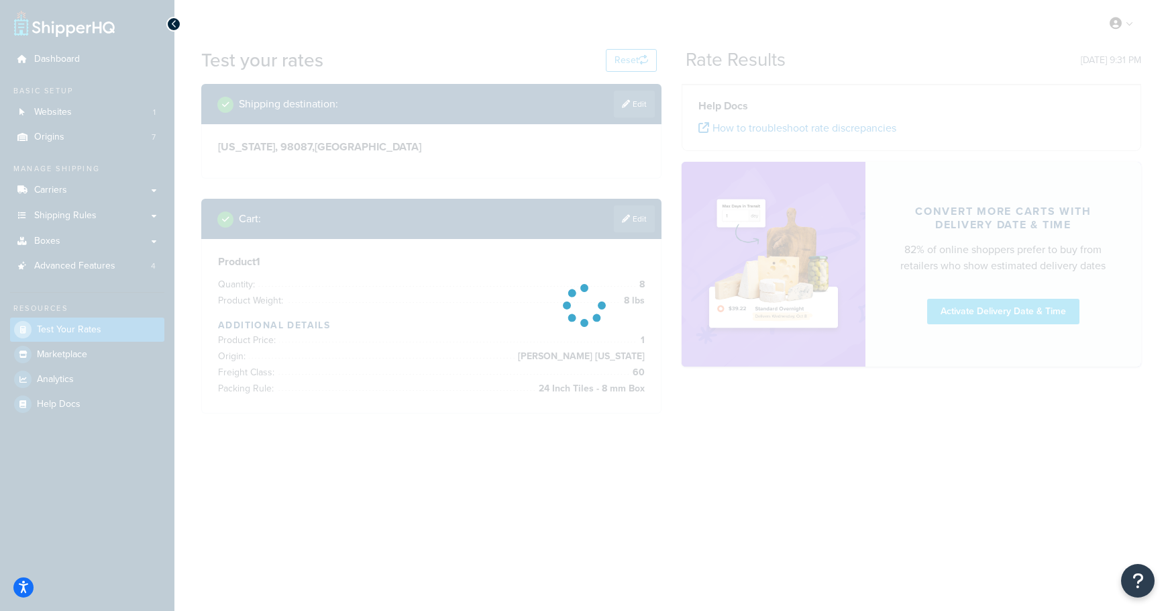
scroll to position [0, 0]
